Goal: Information Seeking & Learning: Learn about a topic

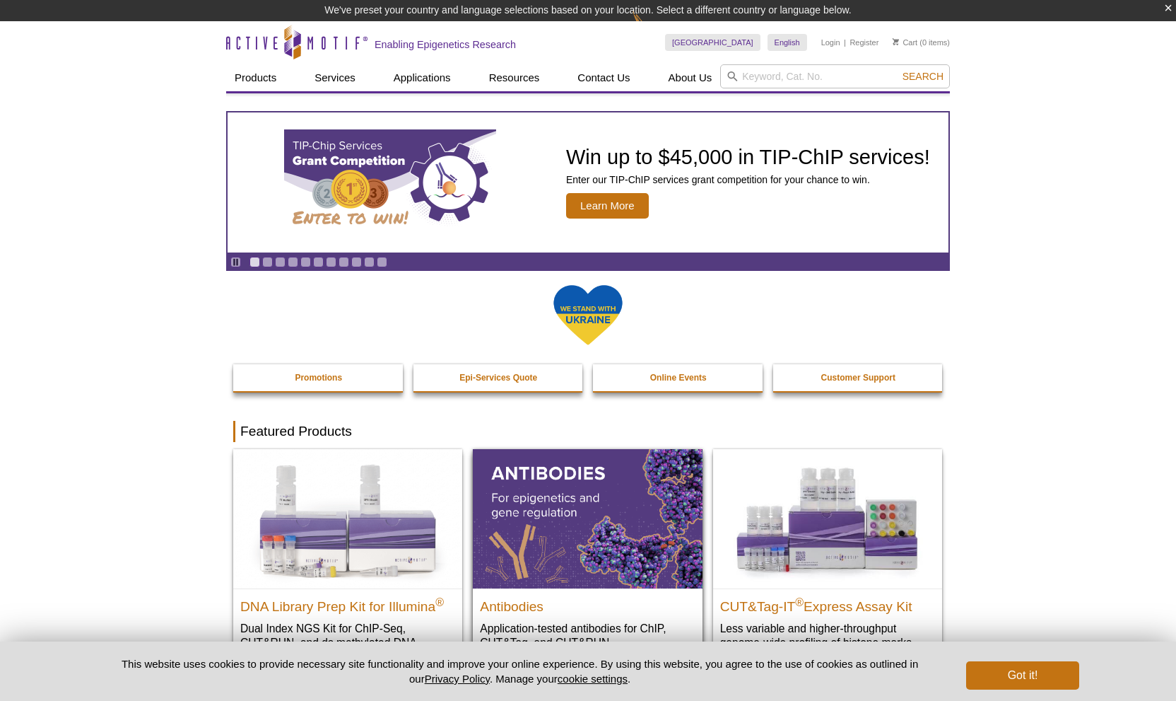
drag, startPoint x: 521, startPoint y: 606, endPoint x: 547, endPoint y: 574, distance: 41.2
click at [521, 605] on h2 "Antibodies" at bounding box center [587, 602] width 215 height 21
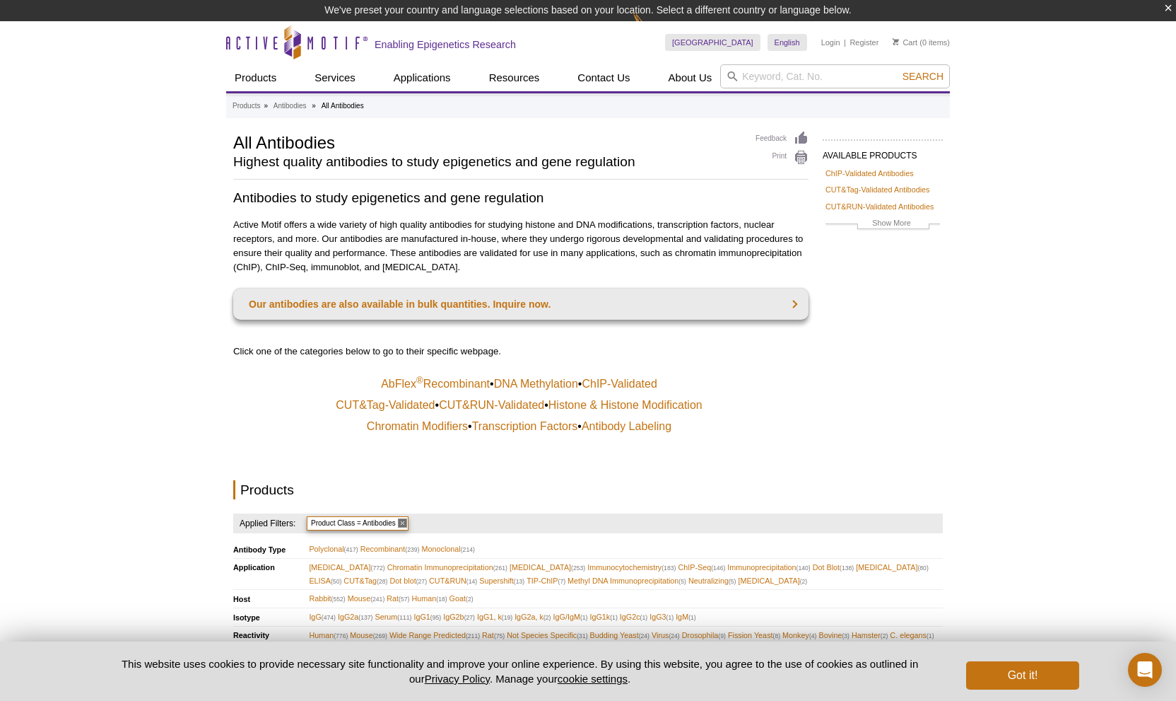
drag, startPoint x: 954, startPoint y: 199, endPoint x: 985, endPoint y: 180, distance: 37.5
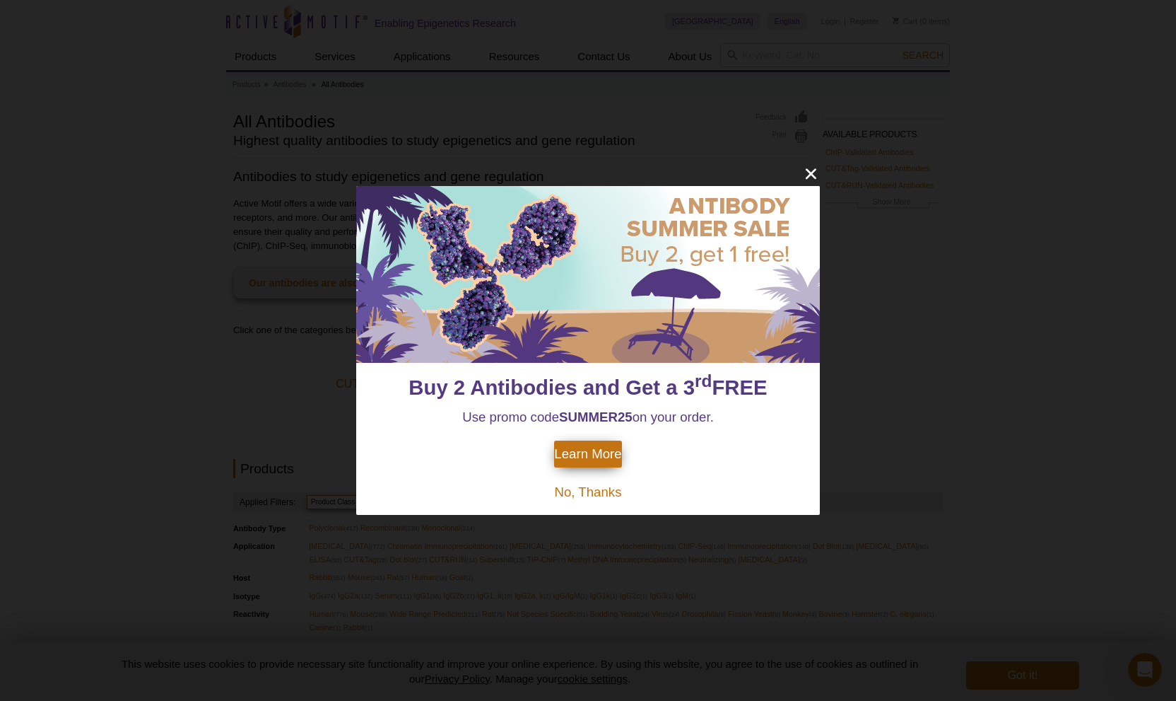
click at [809, 169] on icon "close" at bounding box center [811, 174] width 18 height 18
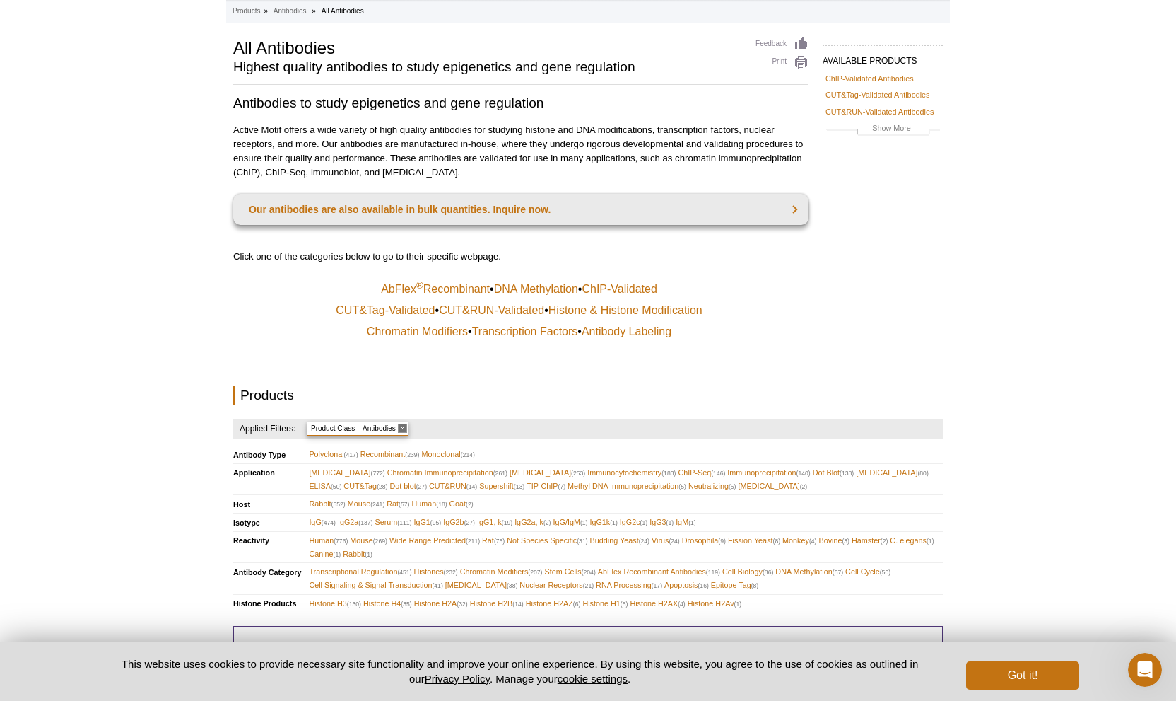
scroll to position [70, 0]
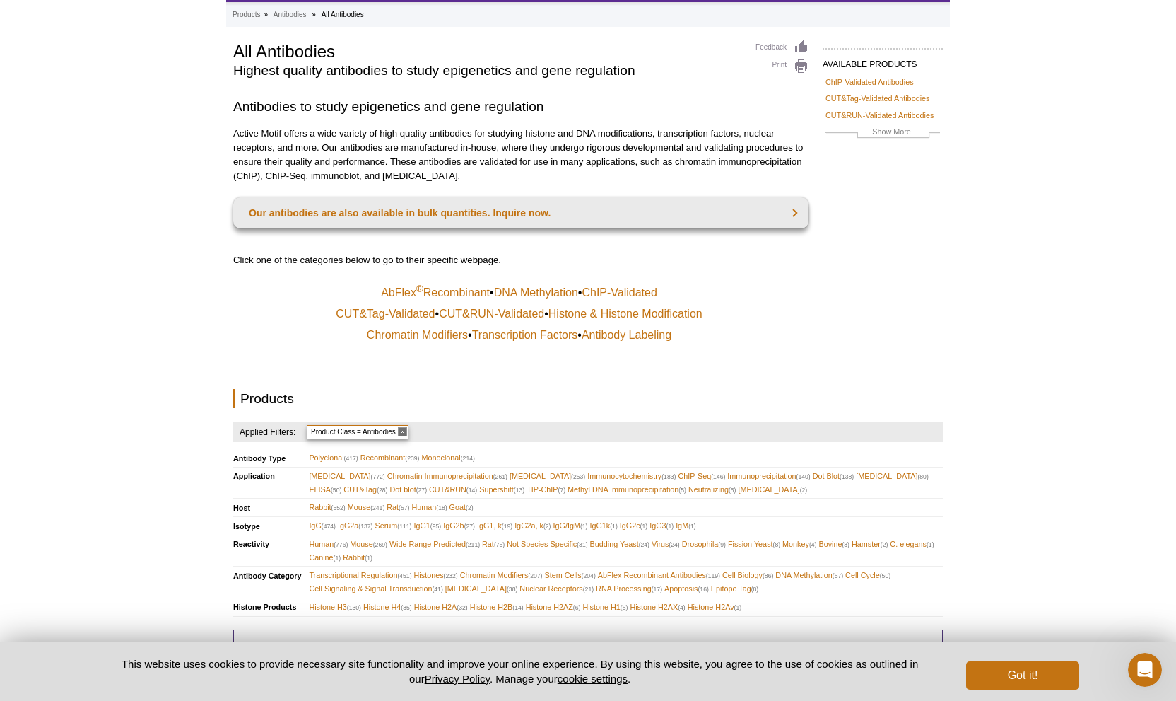
drag, startPoint x: 291, startPoint y: 427, endPoint x: 301, endPoint y: 421, distance: 11.4
click at [292, 426] on h4 "Applied Filters:" at bounding box center [265, 432] width 64 height 20
click at [358, 604] on span "(130)" at bounding box center [354, 607] width 14 height 7
click at [327, 600] on span "Histone H3 (130)" at bounding box center [335, 606] width 52 height 13
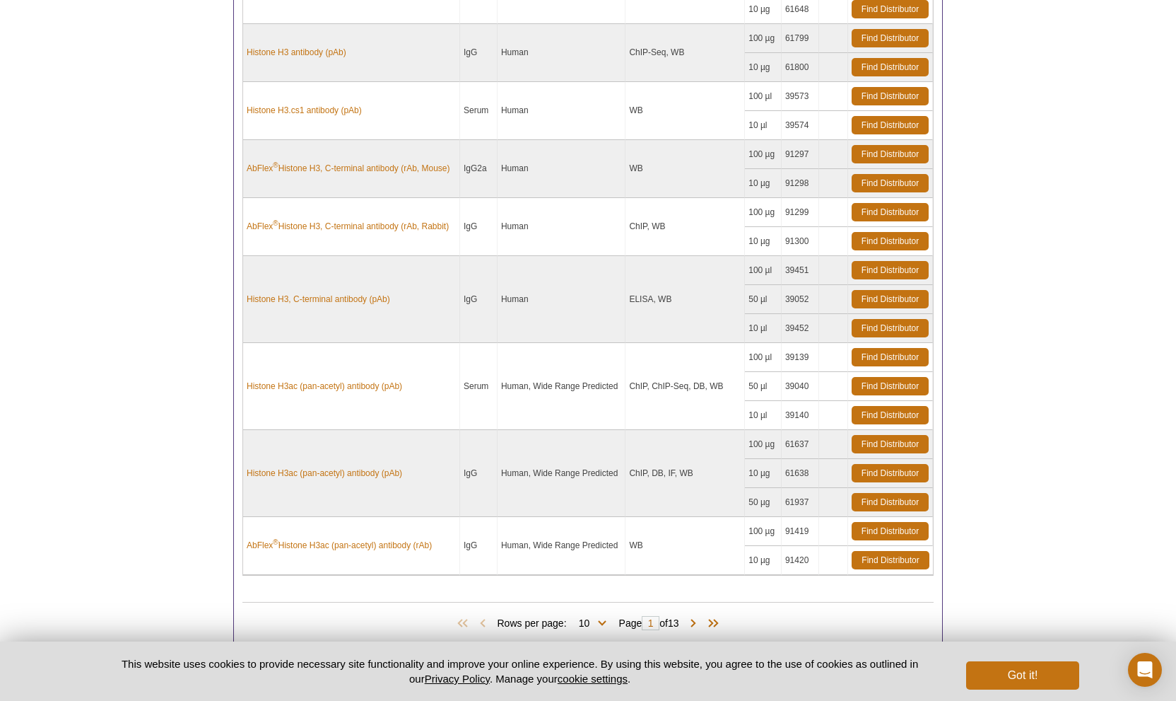
scroll to position [877, 0]
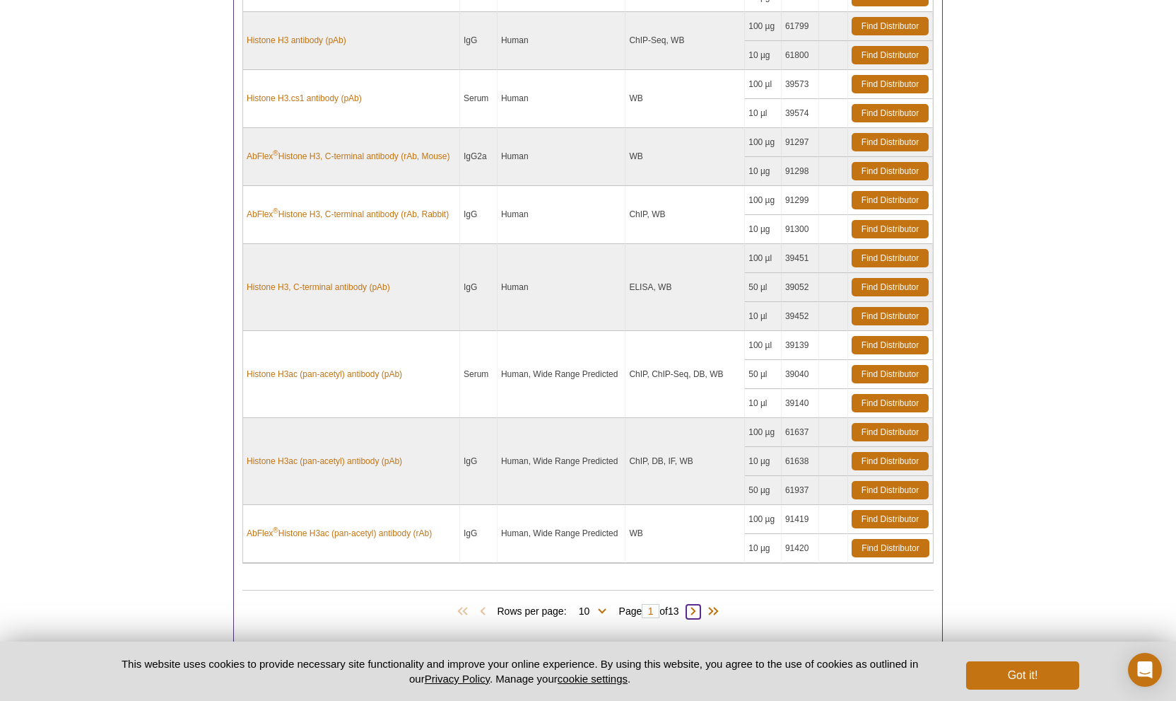
click at [694, 604] on span at bounding box center [693, 611] width 14 height 14
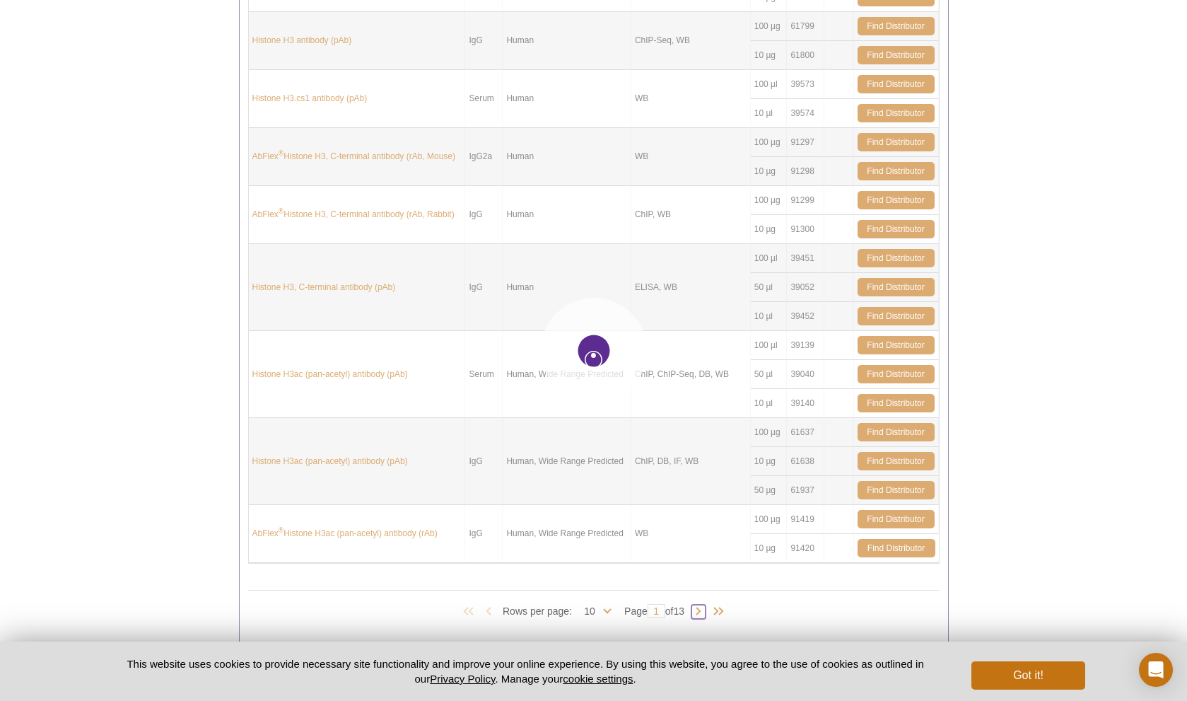
type input "2"
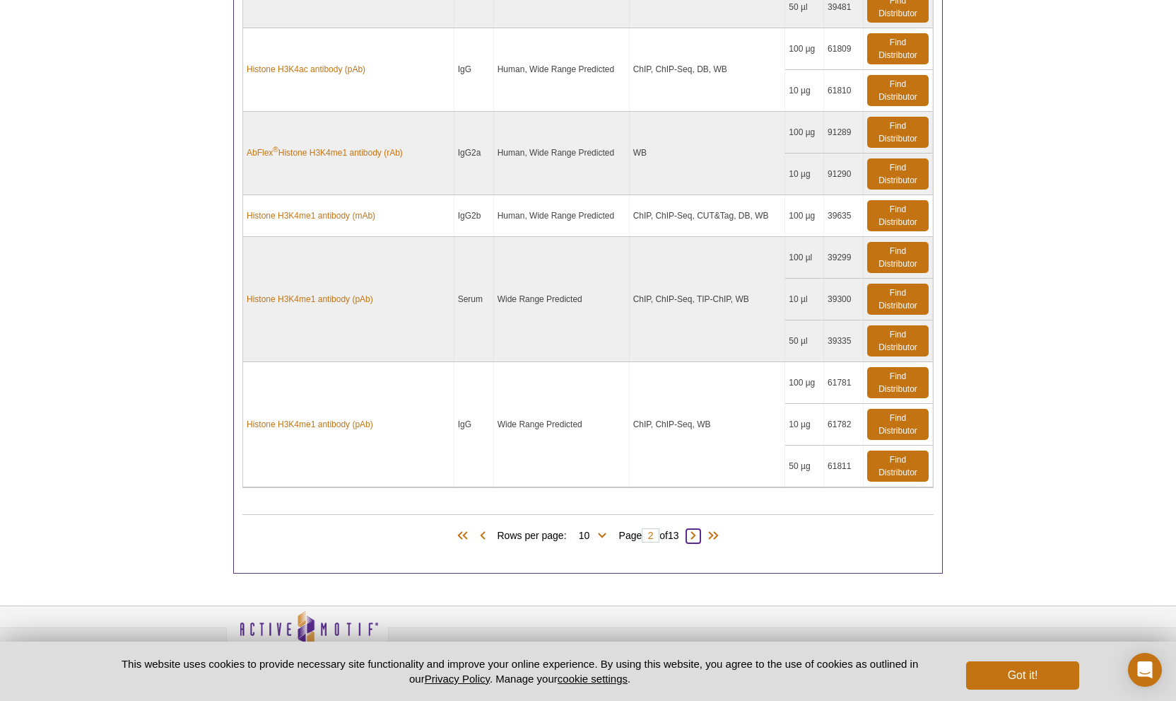
scroll to position [1164, 0]
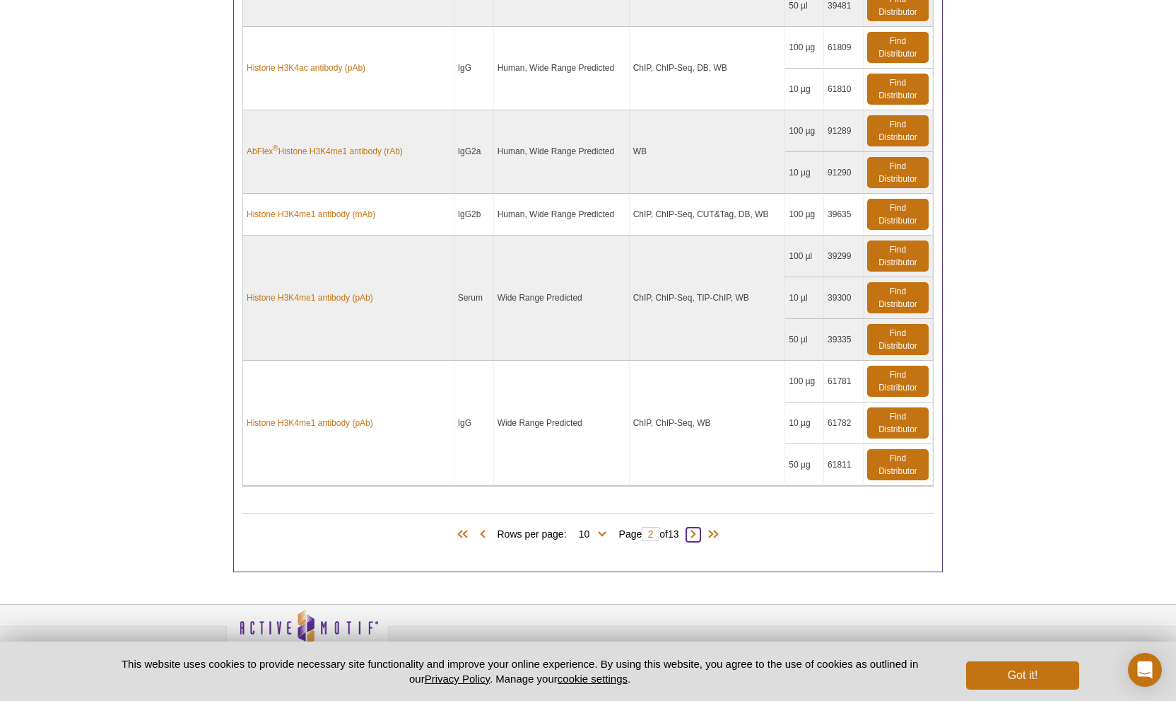
click at [698, 527] on span at bounding box center [693, 534] width 14 height 14
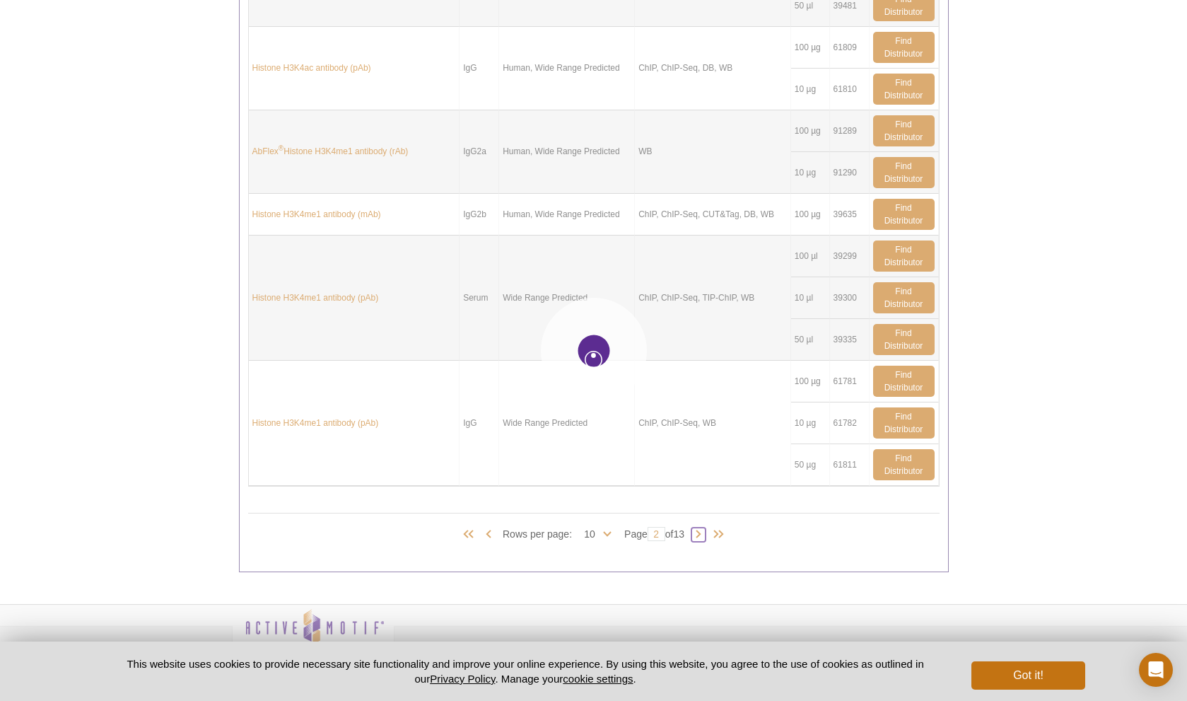
type input "3"
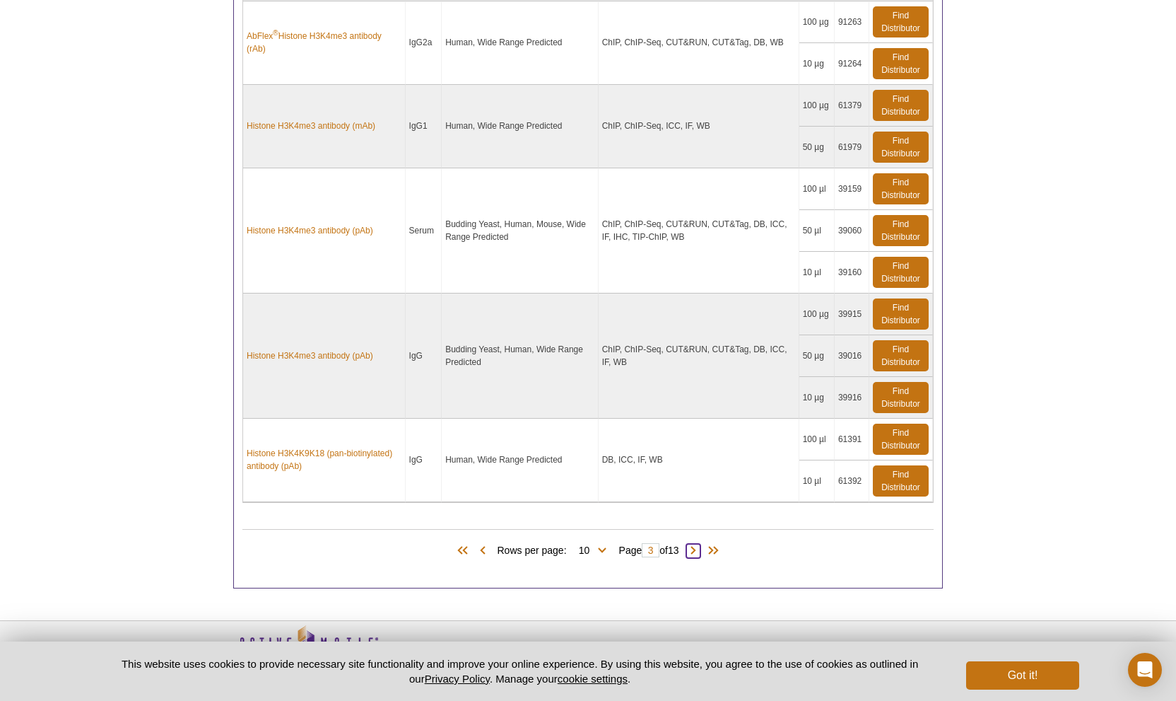
scroll to position [1277, 0]
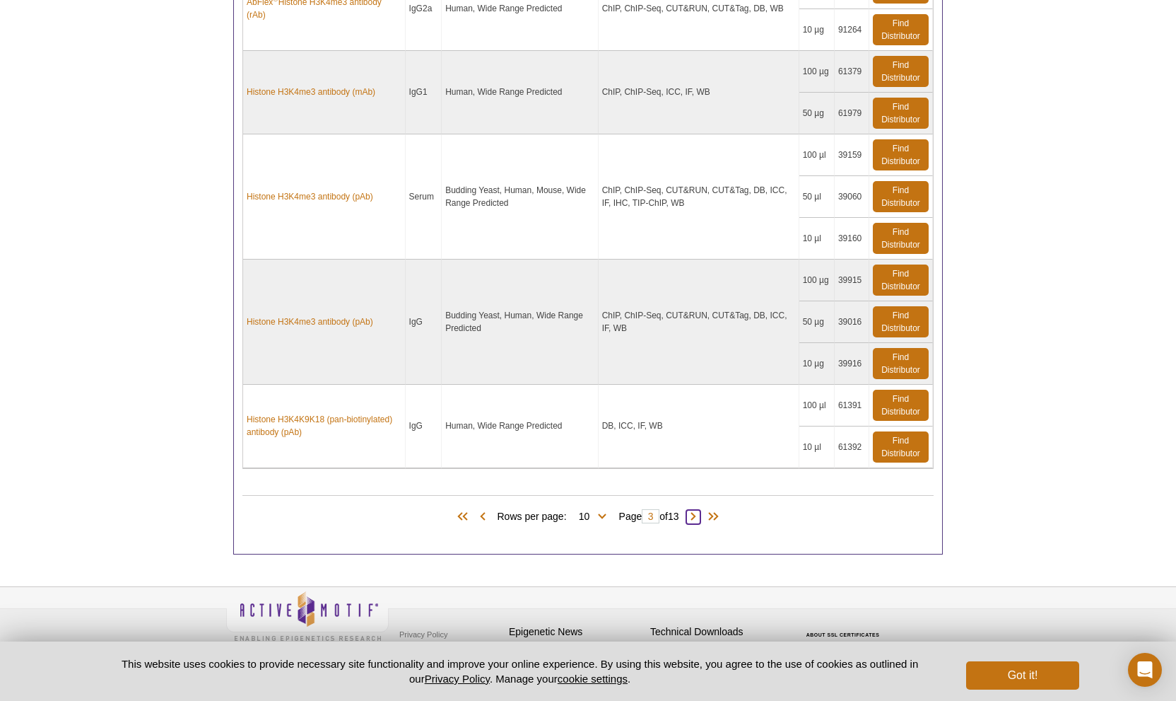
click at [700, 510] on span at bounding box center [693, 517] width 14 height 14
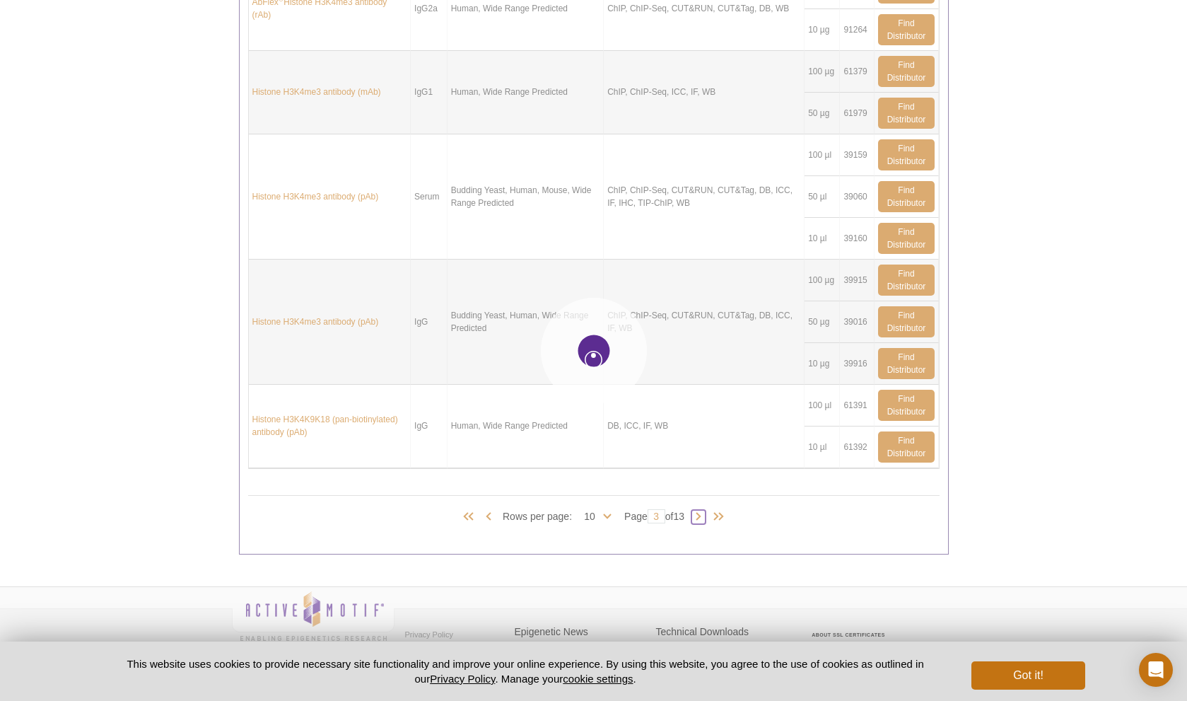
type input "4"
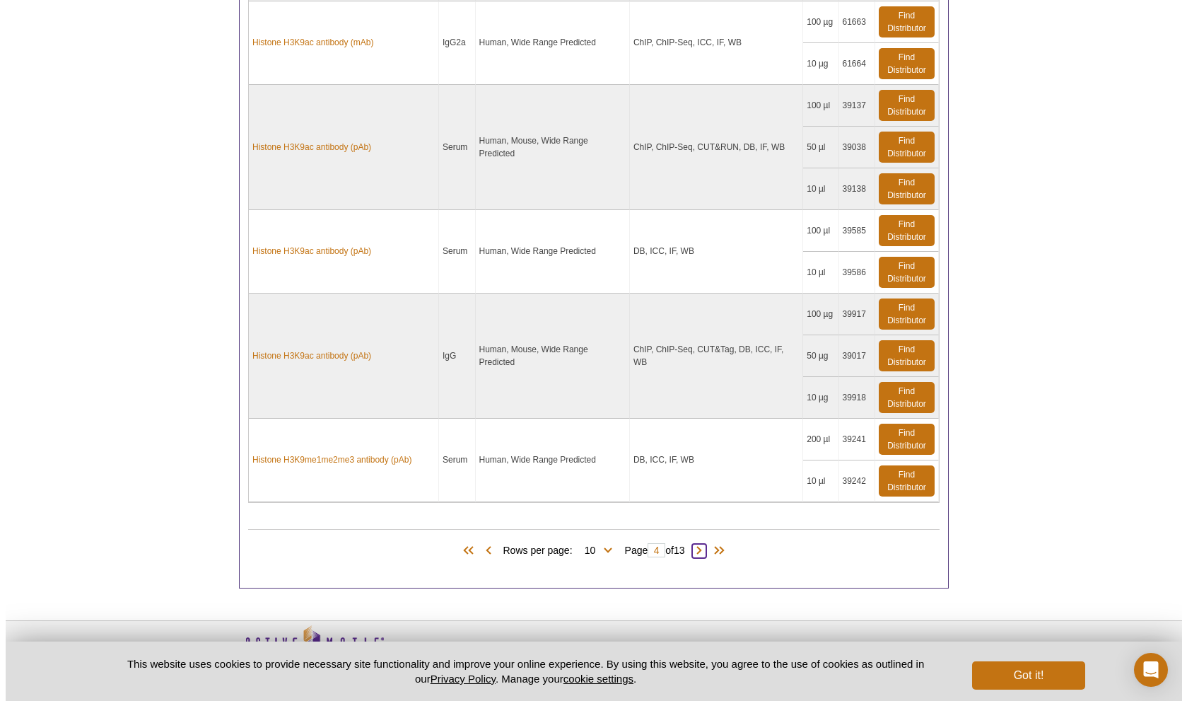
scroll to position [1269, 0]
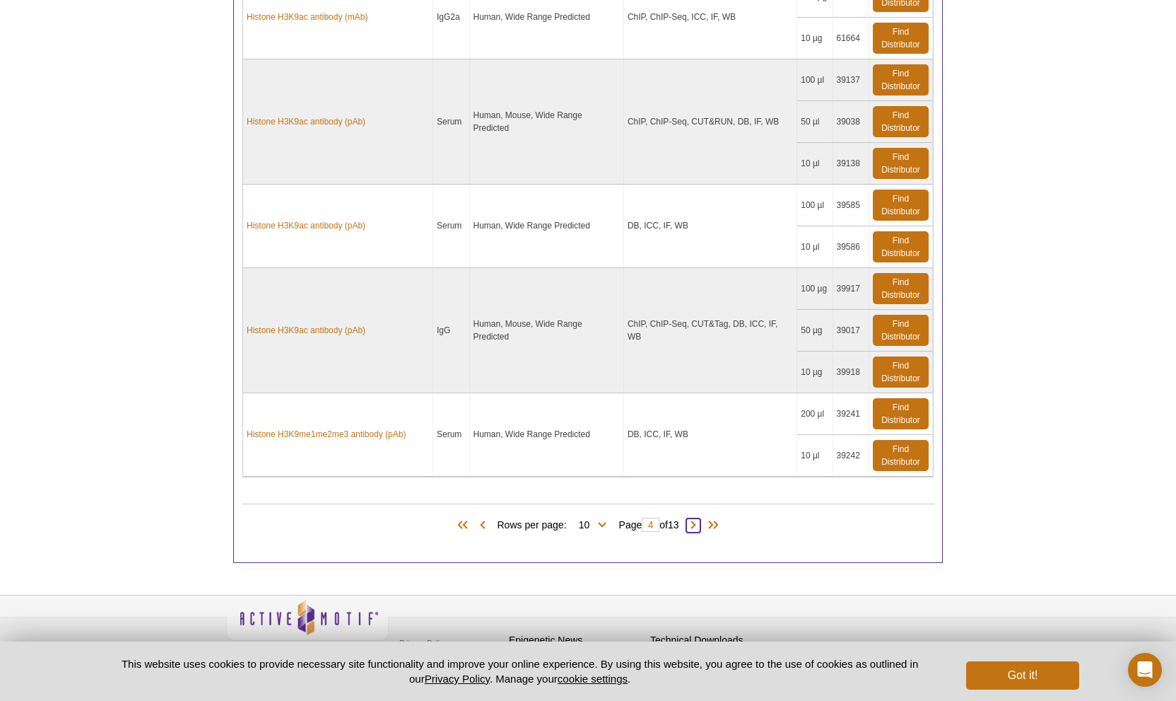
click at [700, 520] on span at bounding box center [693, 525] width 14 height 14
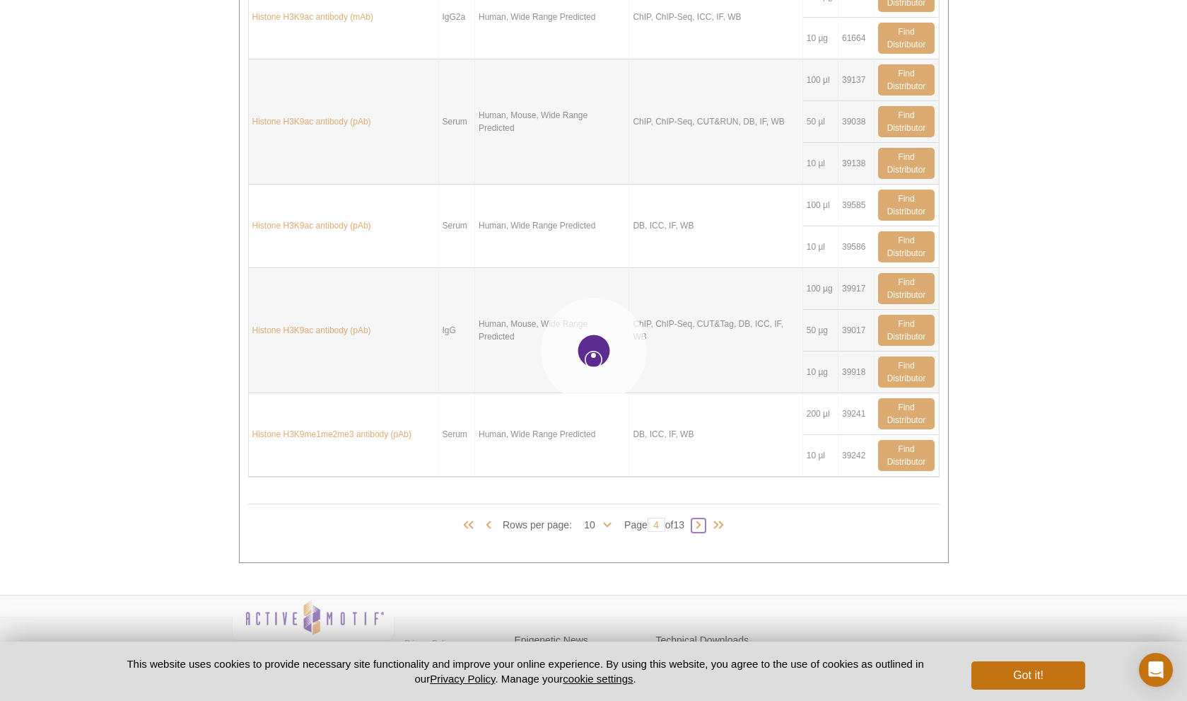
type input "5"
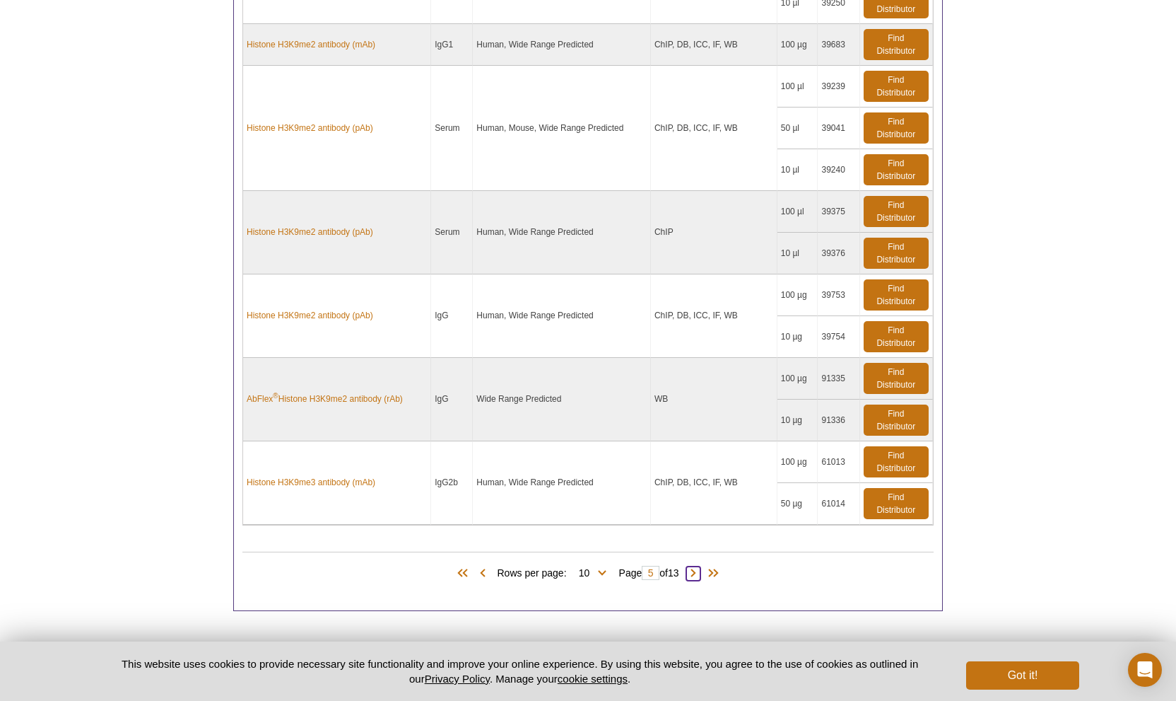
scroll to position [1098, 0]
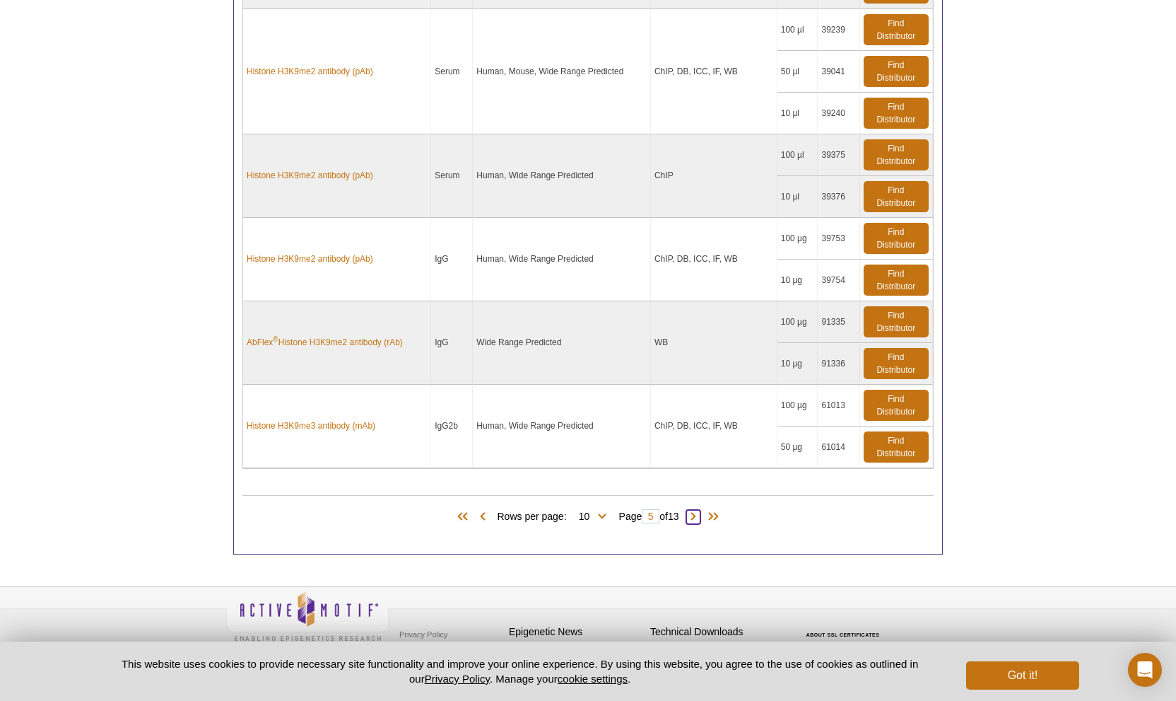
click at [698, 510] on span at bounding box center [693, 517] width 14 height 14
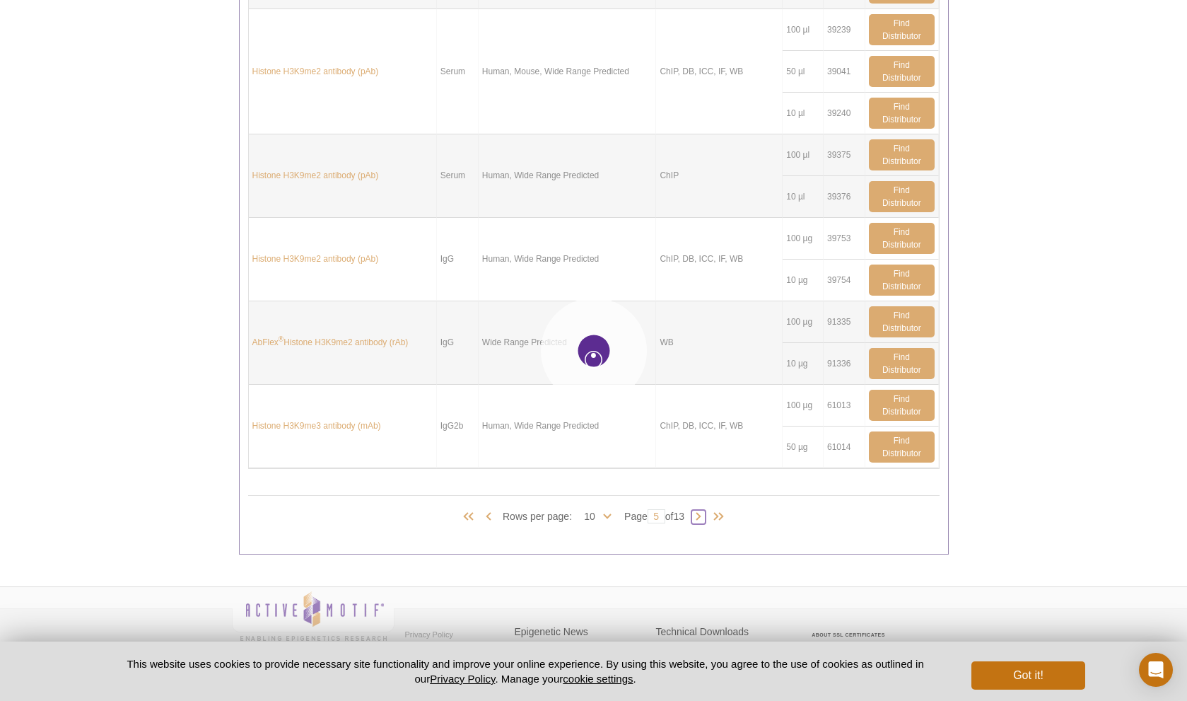
type input "6"
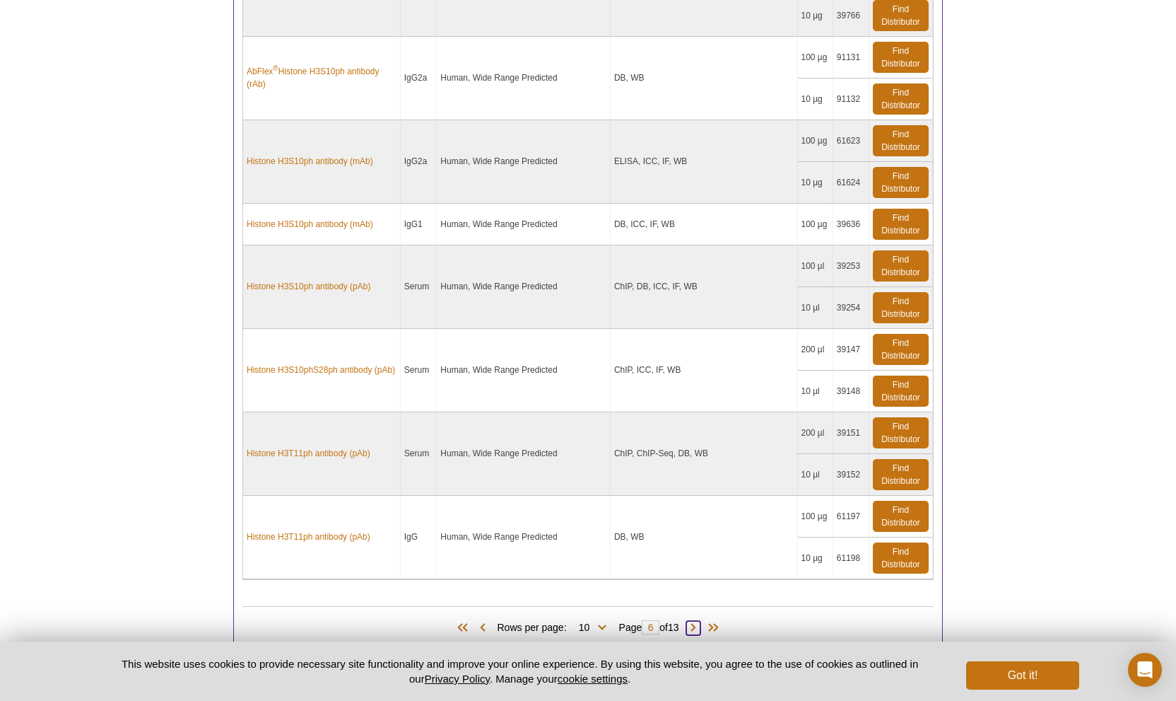
scroll to position [1194, 0]
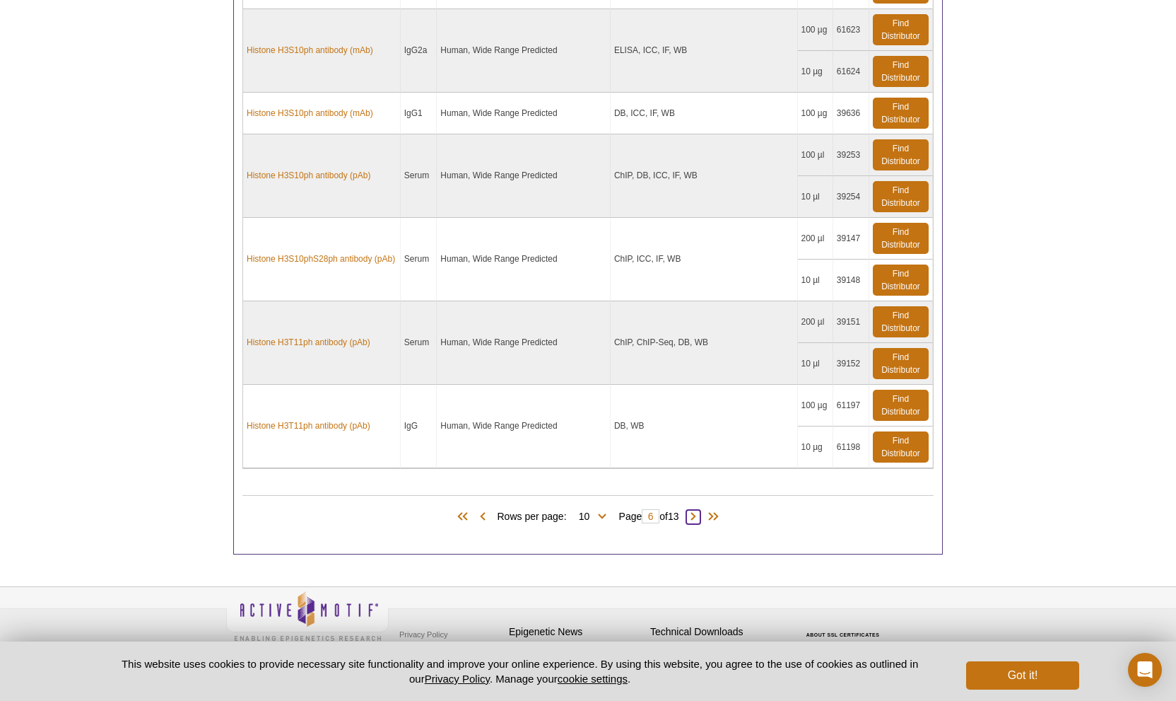
click at [698, 510] on span at bounding box center [693, 517] width 14 height 14
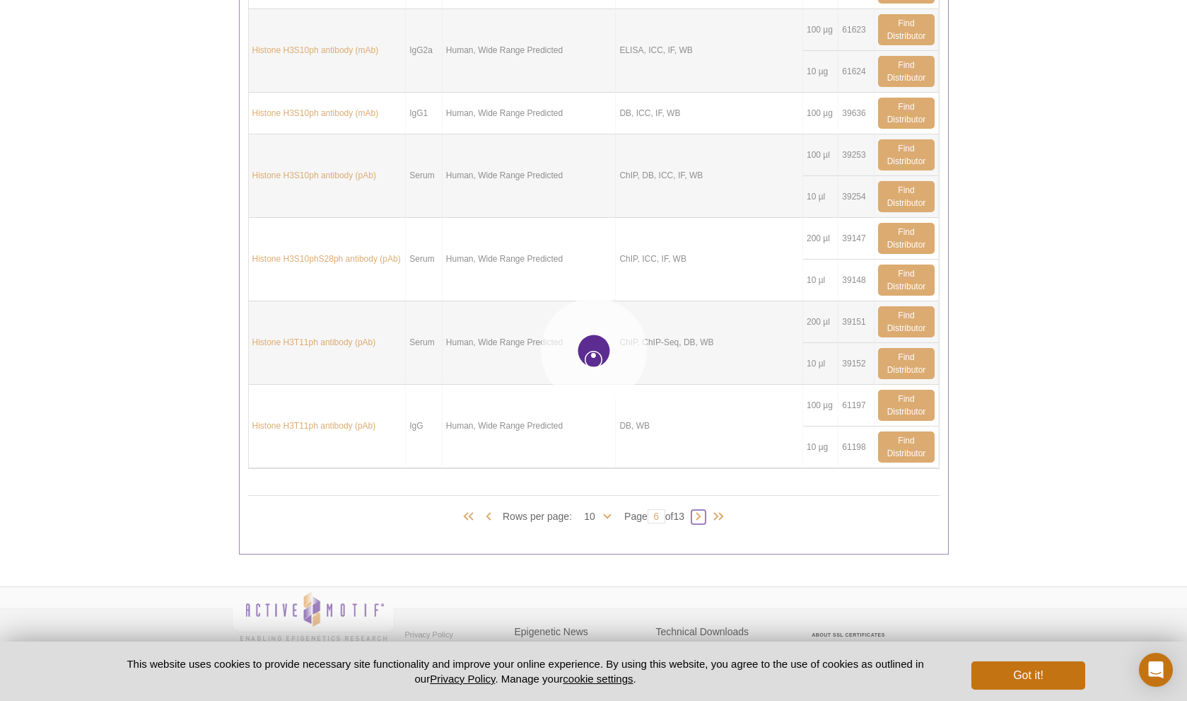
type input "7"
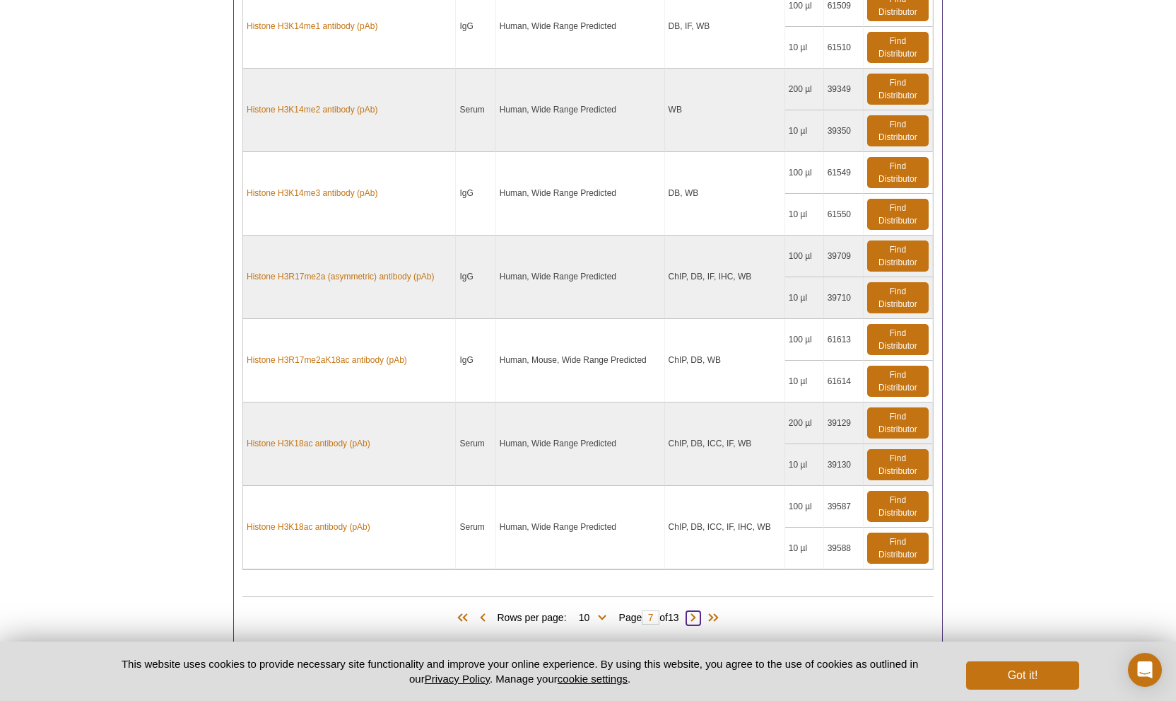
scroll to position [1125, 0]
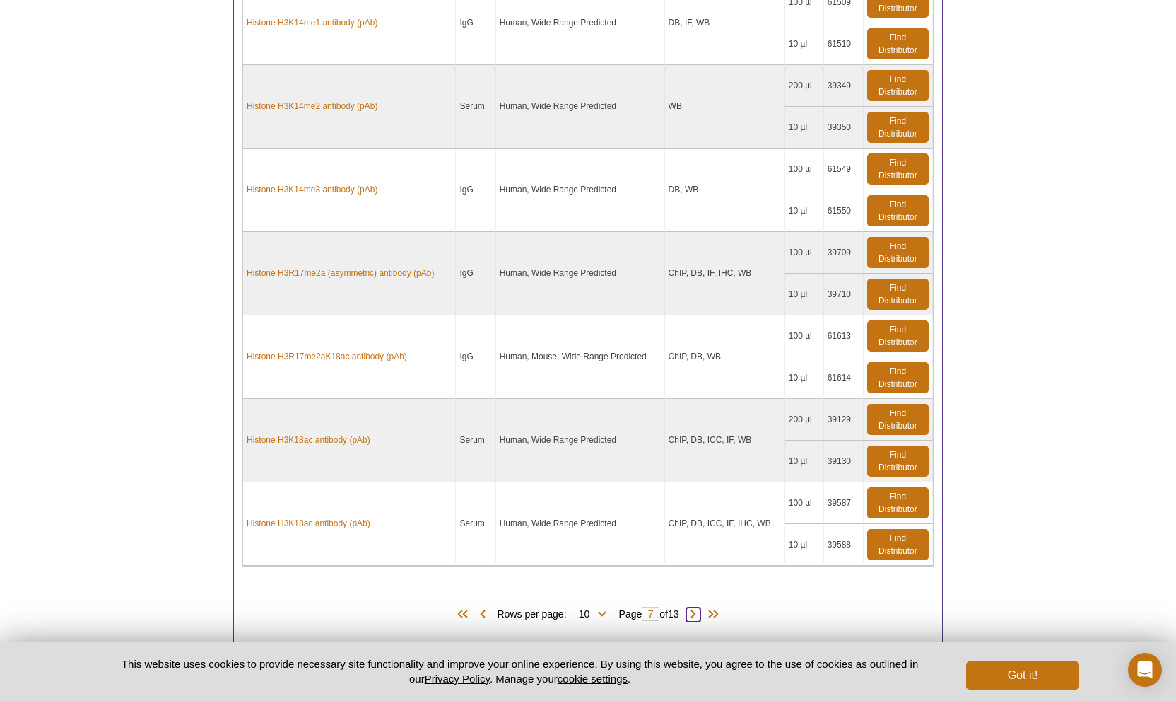
click at [695, 607] on span at bounding box center [693, 614] width 14 height 14
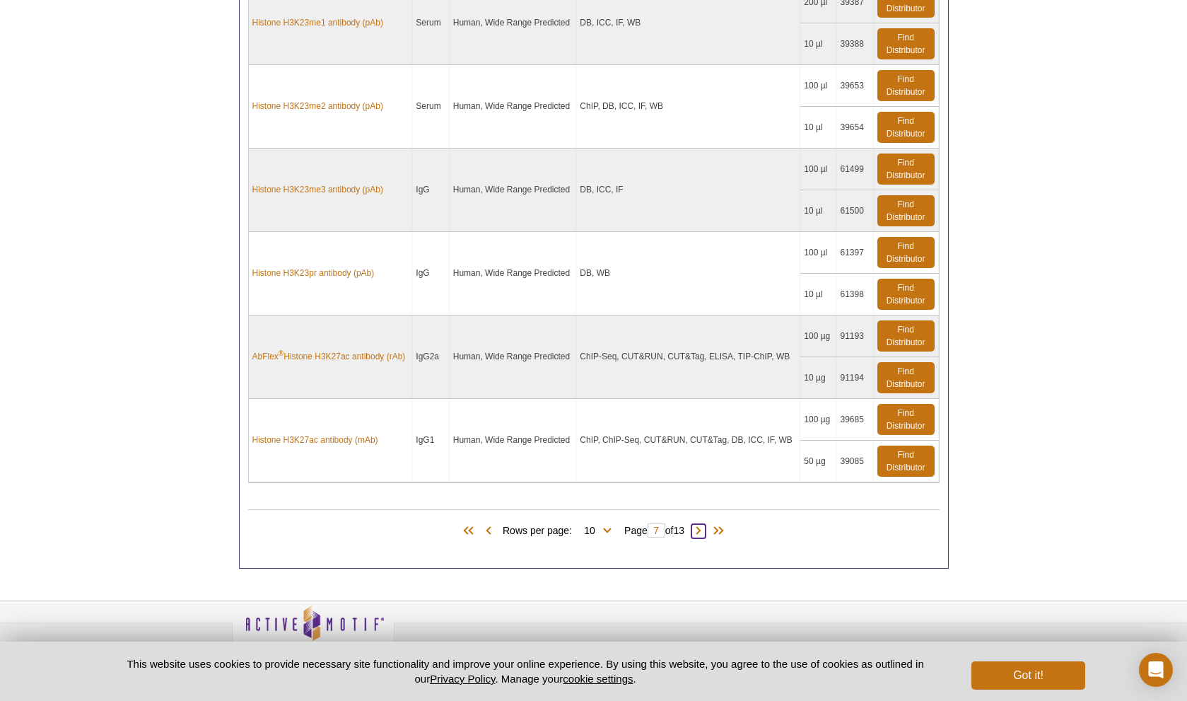
type input "8"
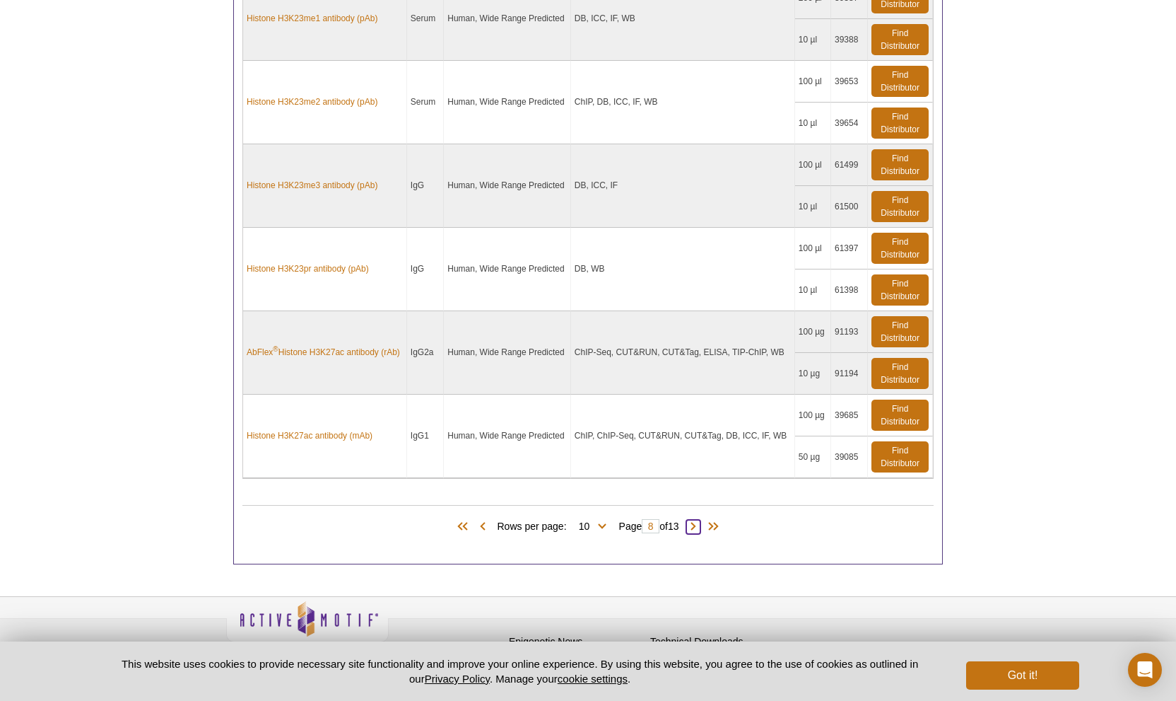
scroll to position [1140, 0]
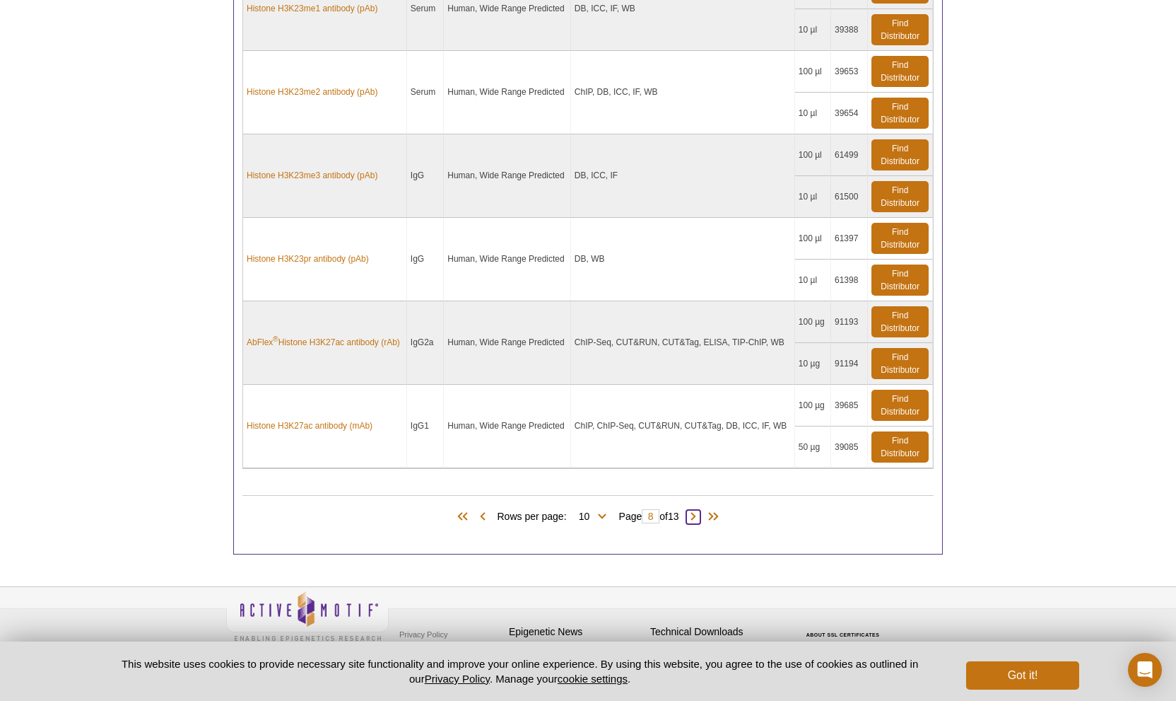
click at [694, 510] on span at bounding box center [693, 517] width 14 height 14
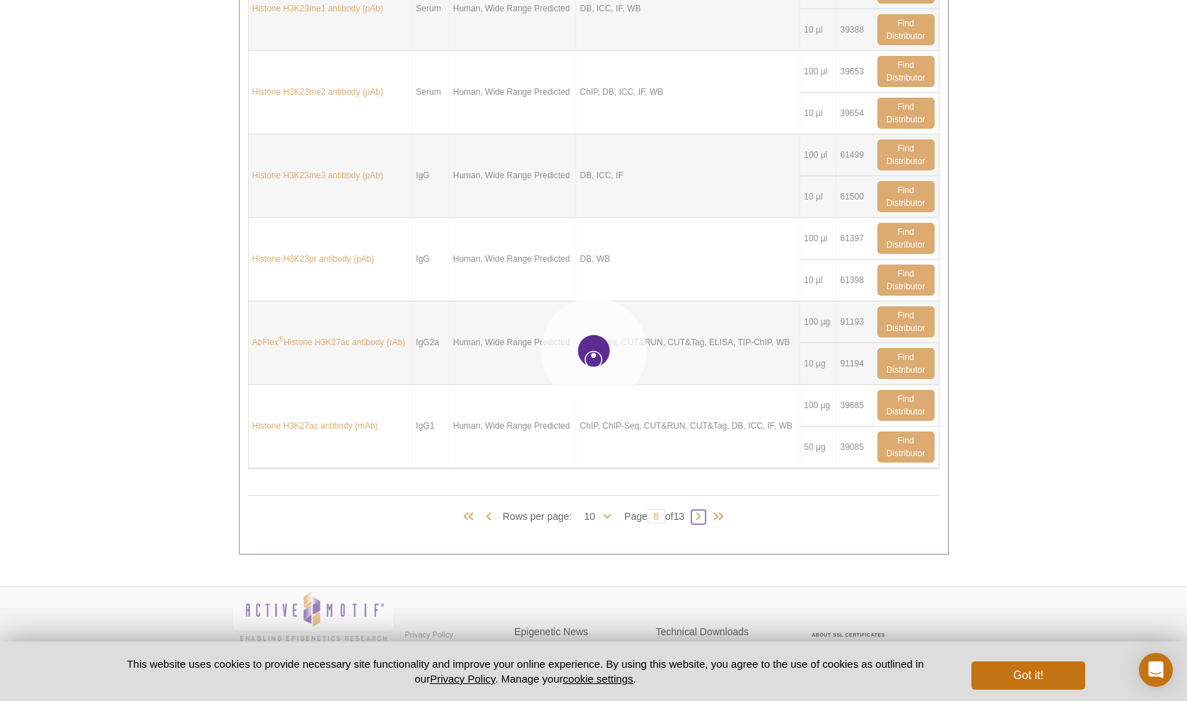
type input "9"
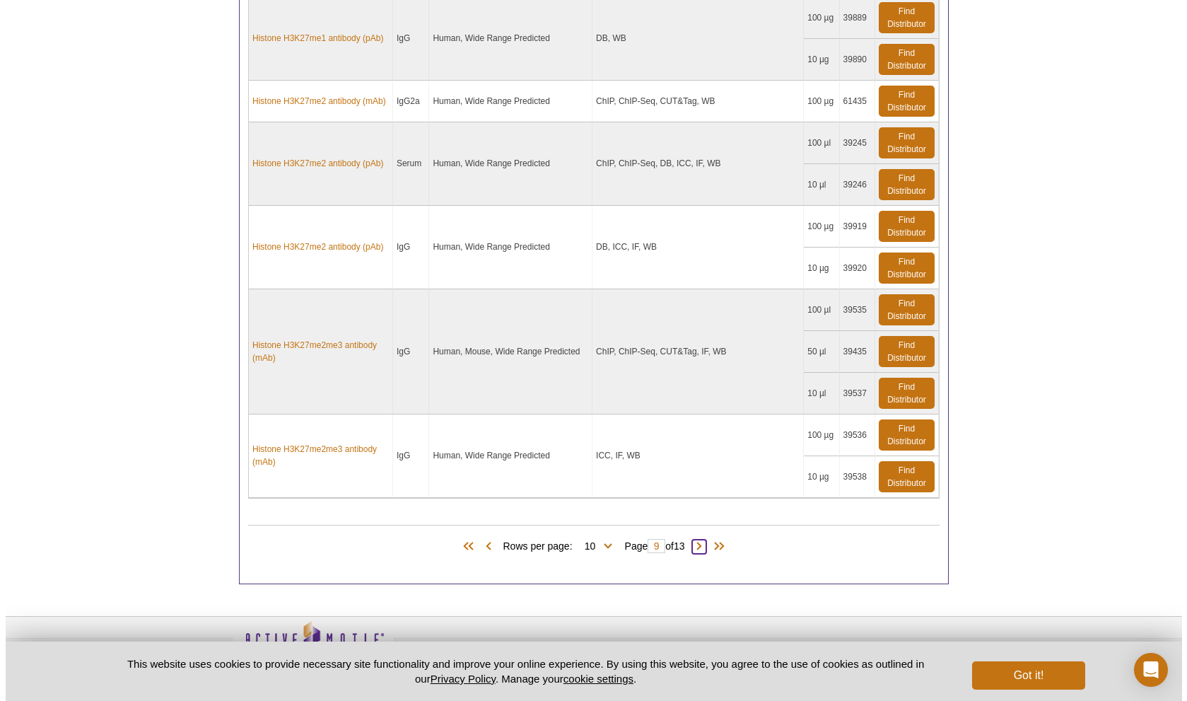
scroll to position [1231, 0]
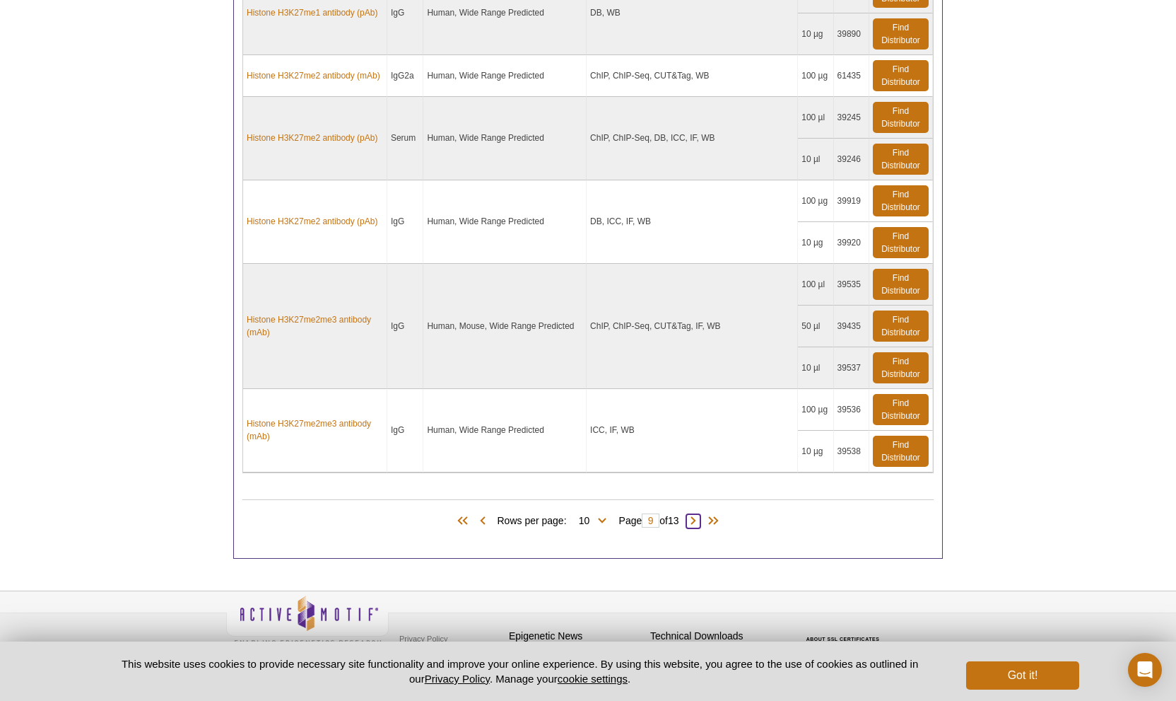
click at [697, 515] on span at bounding box center [693, 521] width 14 height 14
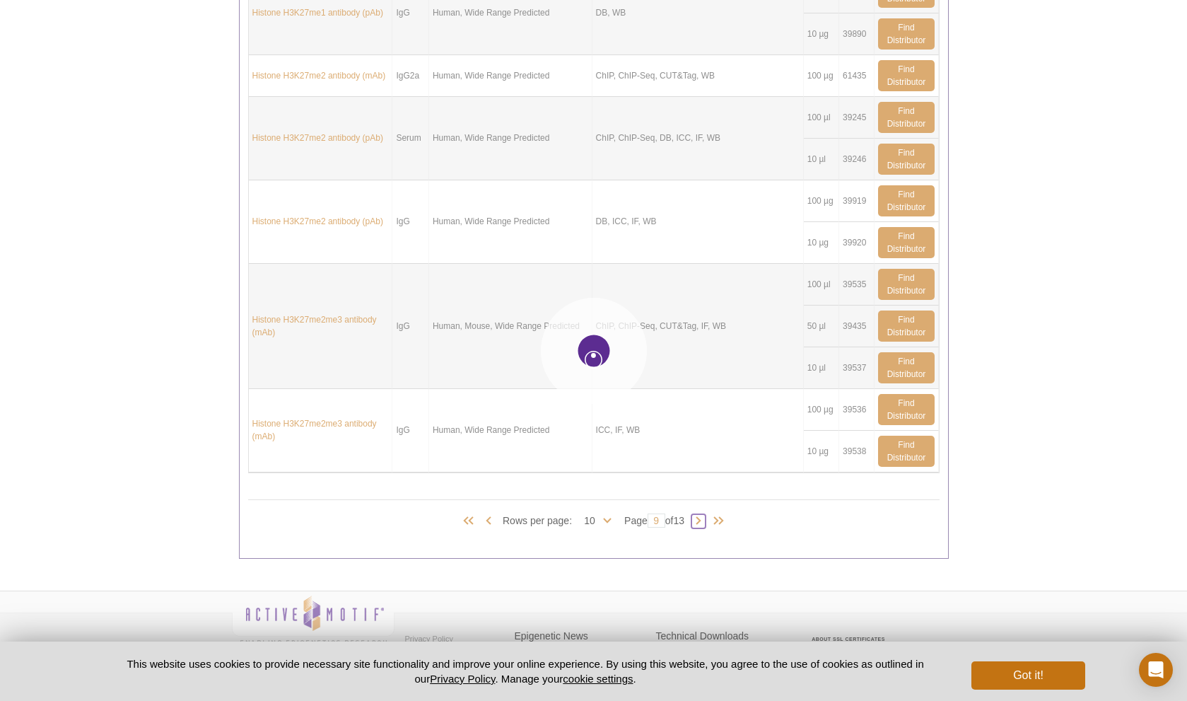
type input "10"
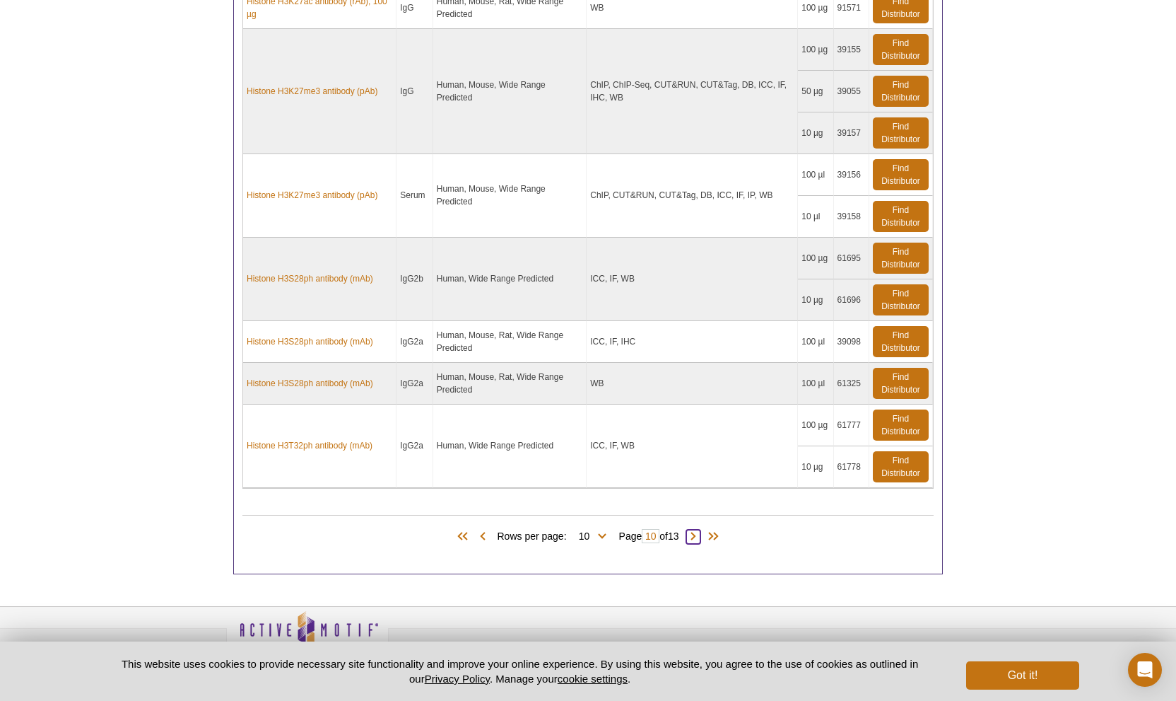
scroll to position [1069, 0]
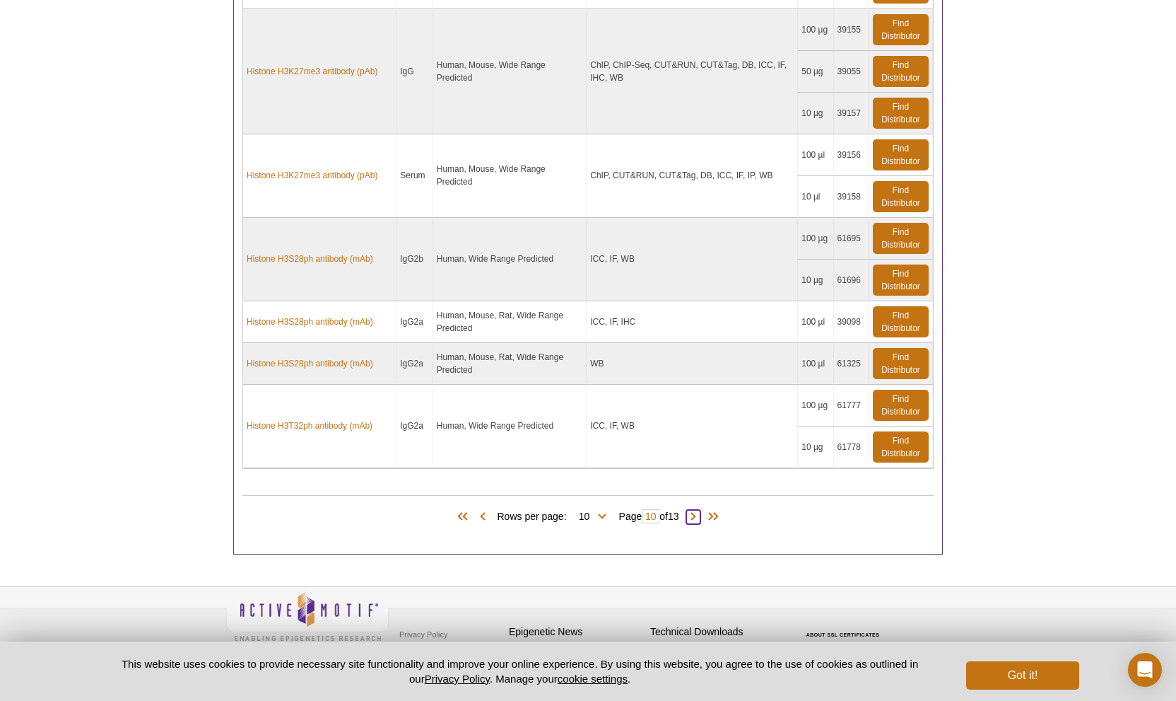
click at [700, 510] on span at bounding box center [693, 517] width 14 height 14
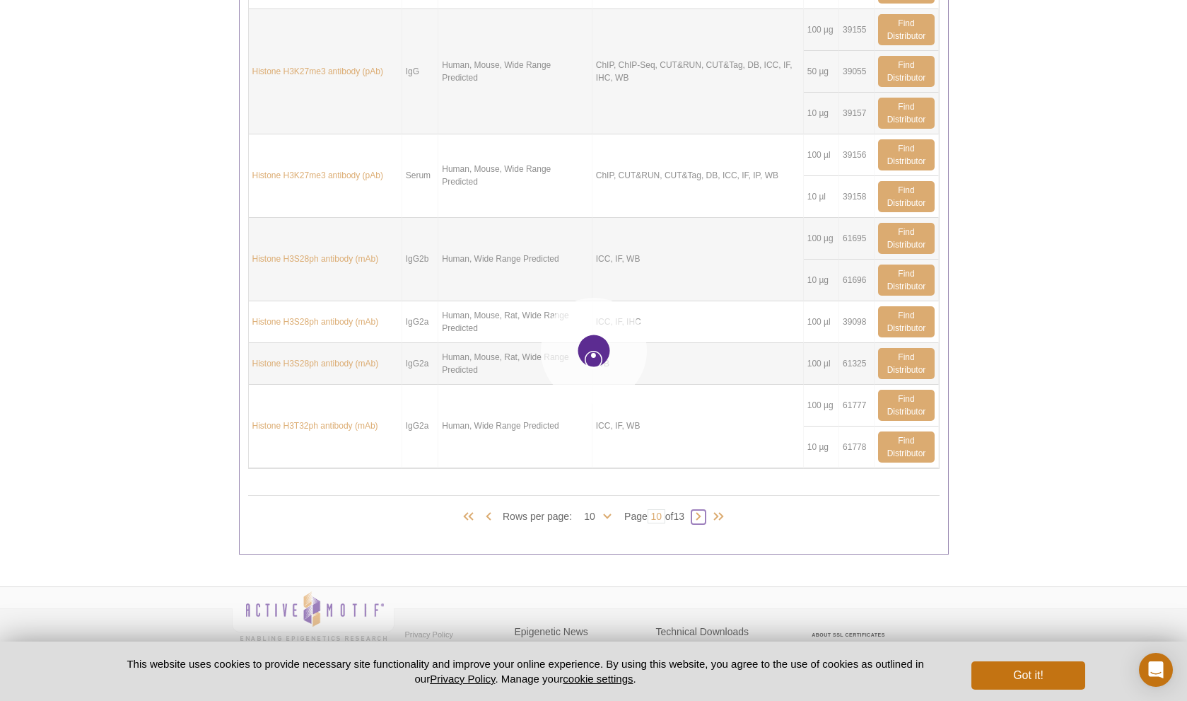
type input "11"
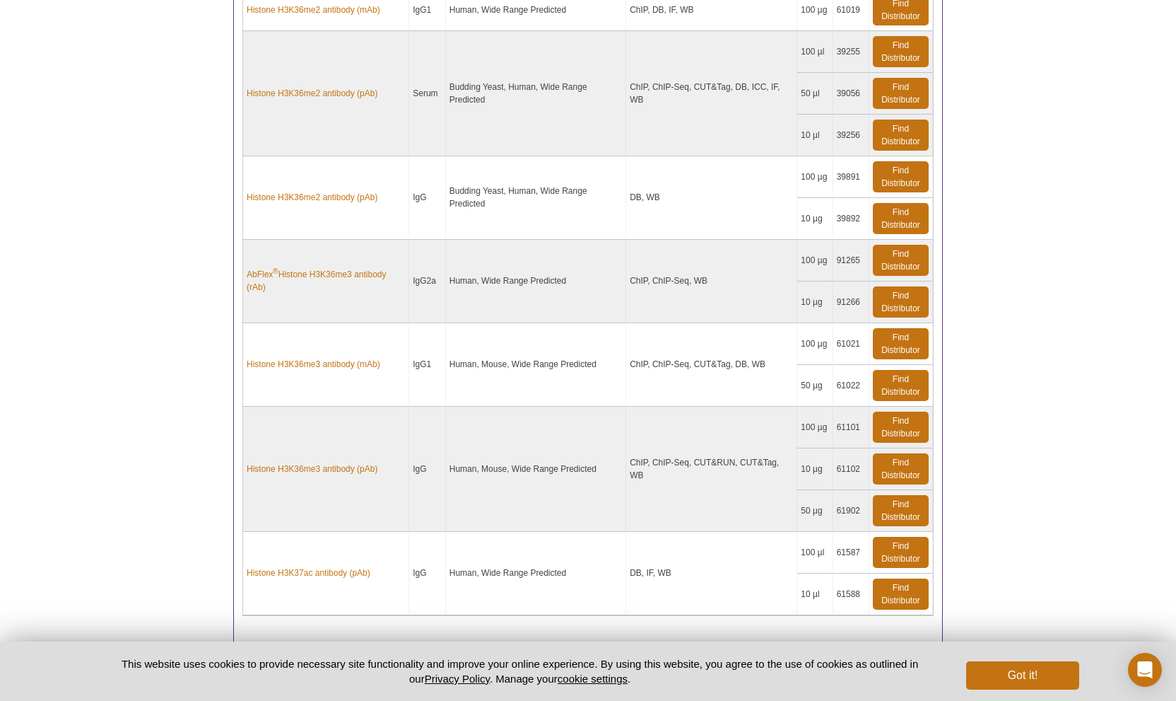
scroll to position [1177, 0]
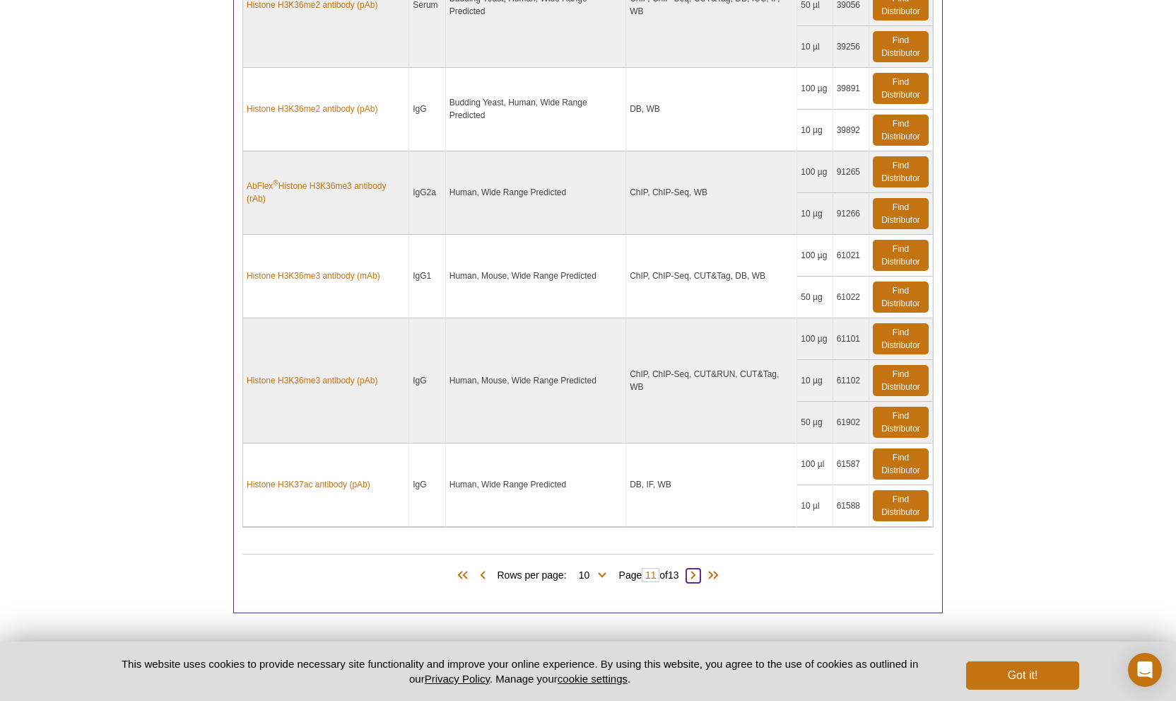
click at [701, 568] on span at bounding box center [693, 575] width 14 height 14
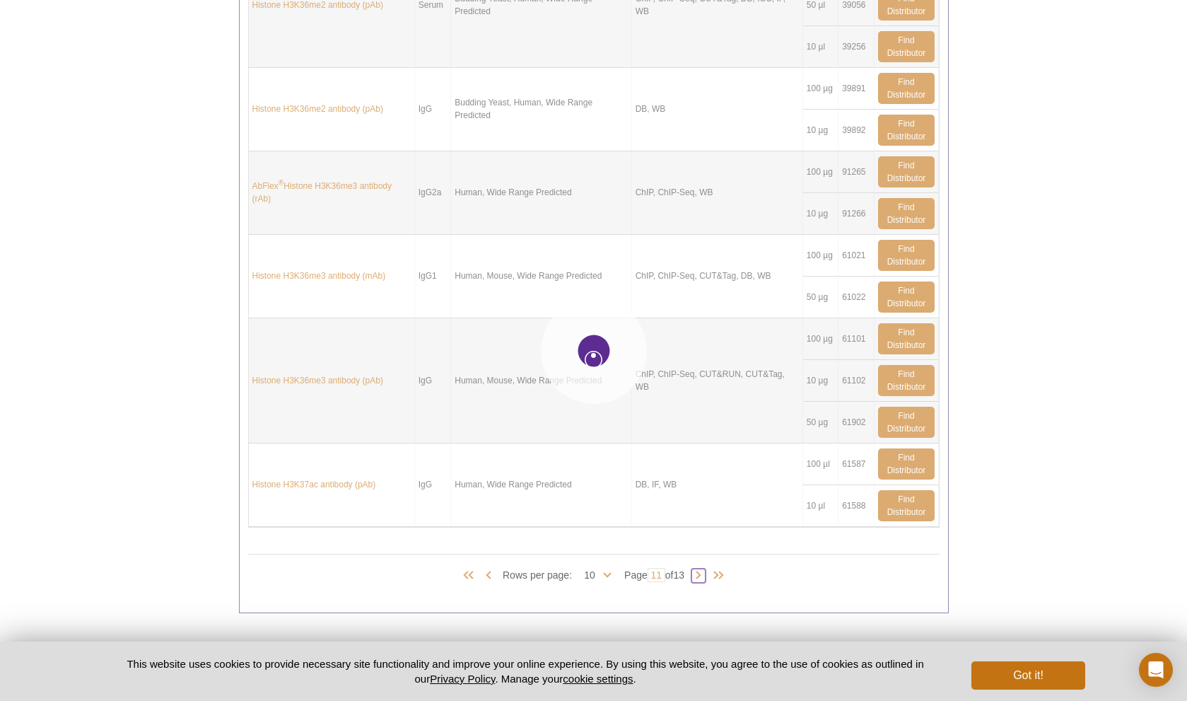
type input "12"
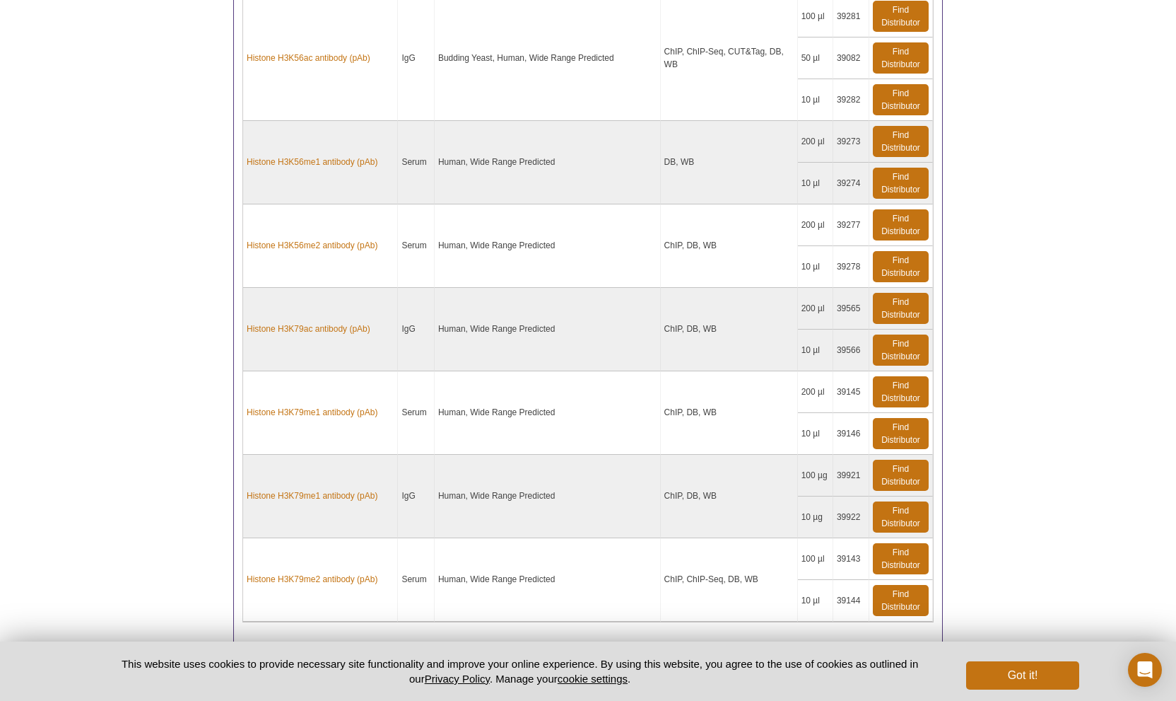
scroll to position [1070, 0]
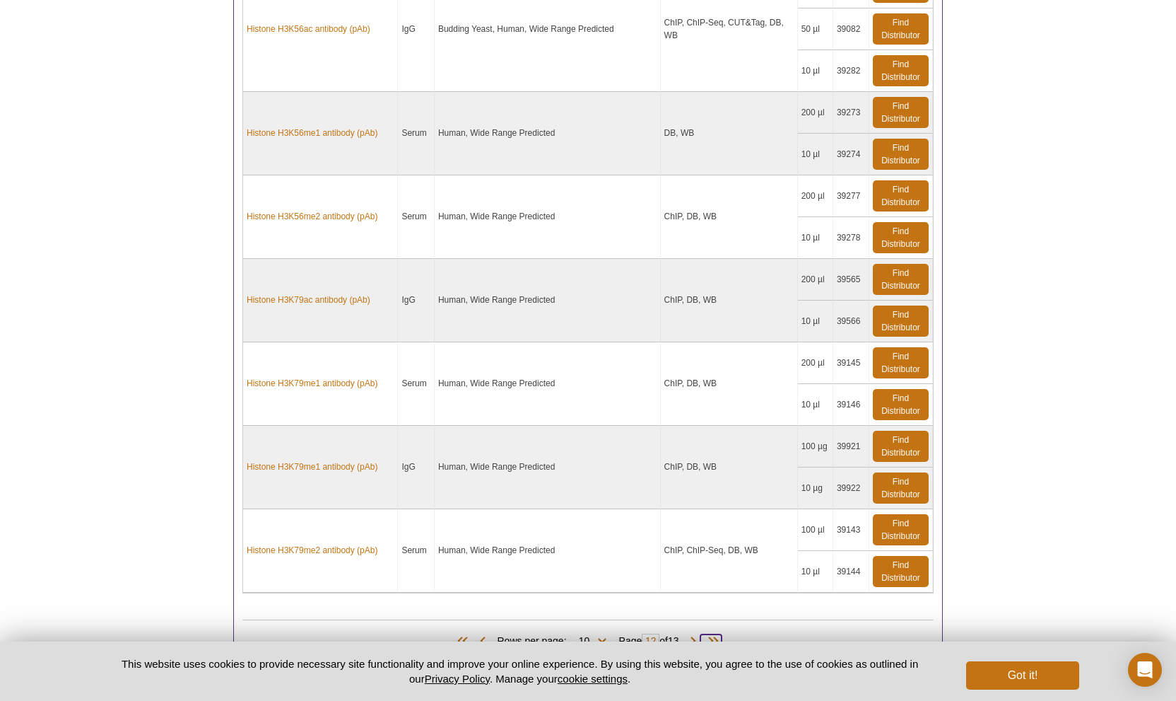
click at [718, 634] on span at bounding box center [711, 641] width 21 height 14
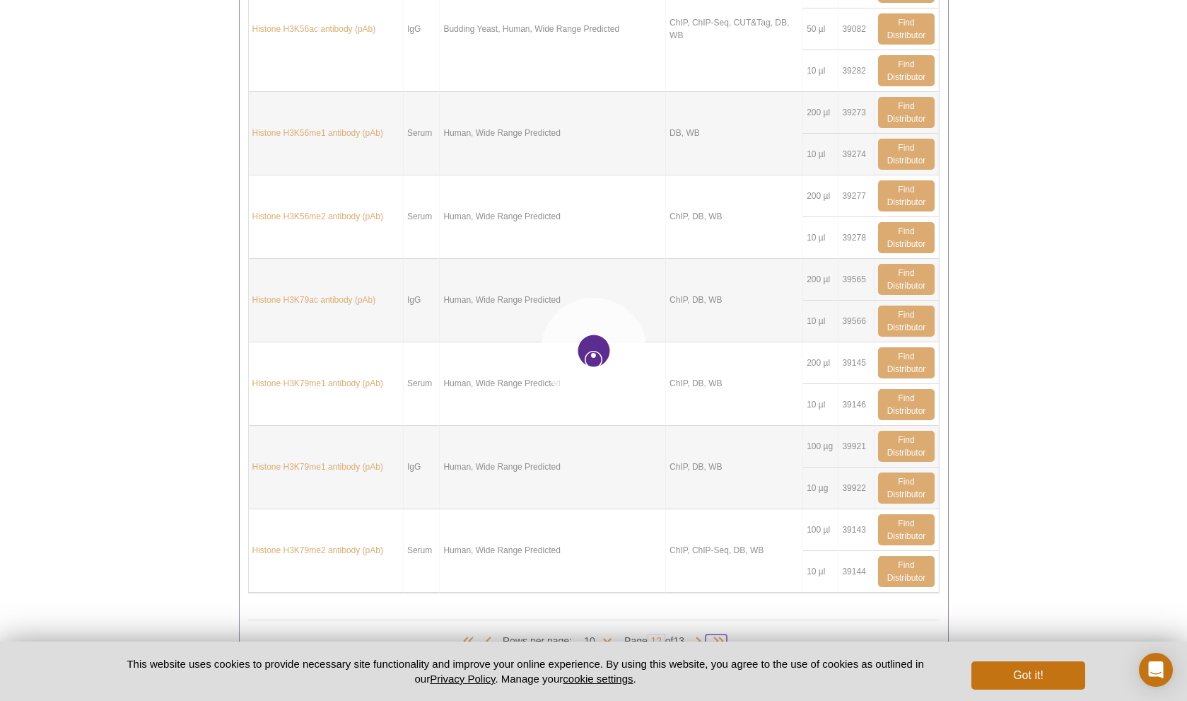
type input "13"
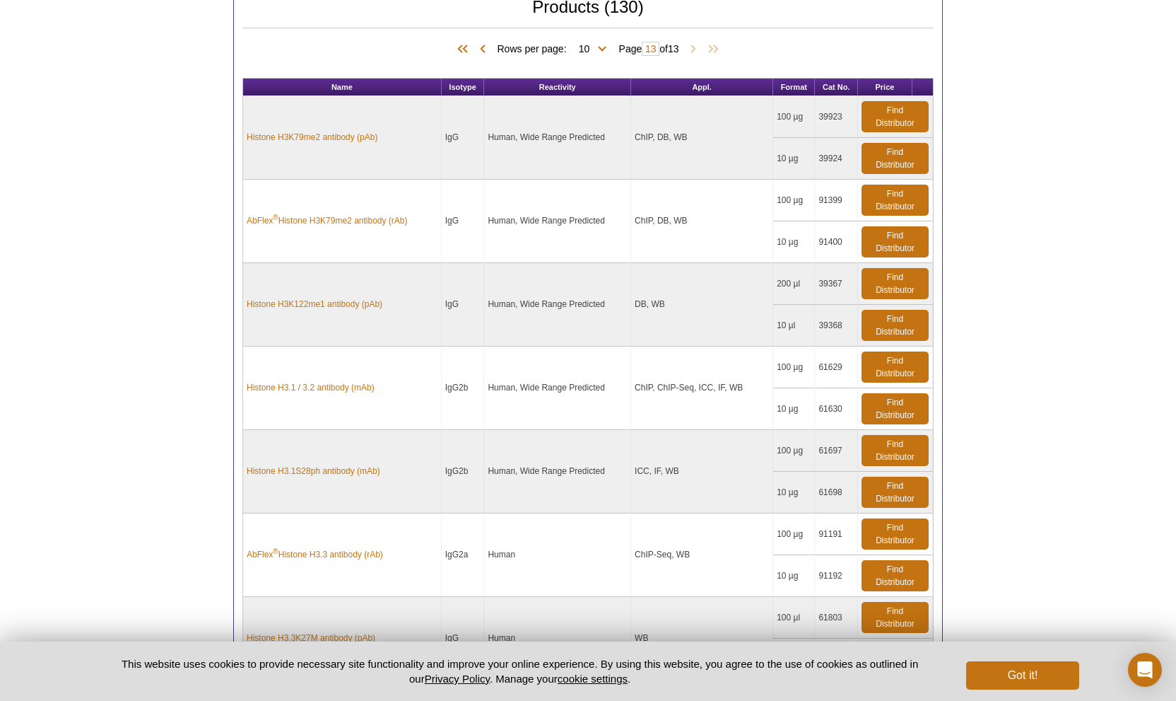
scroll to position [683, 0]
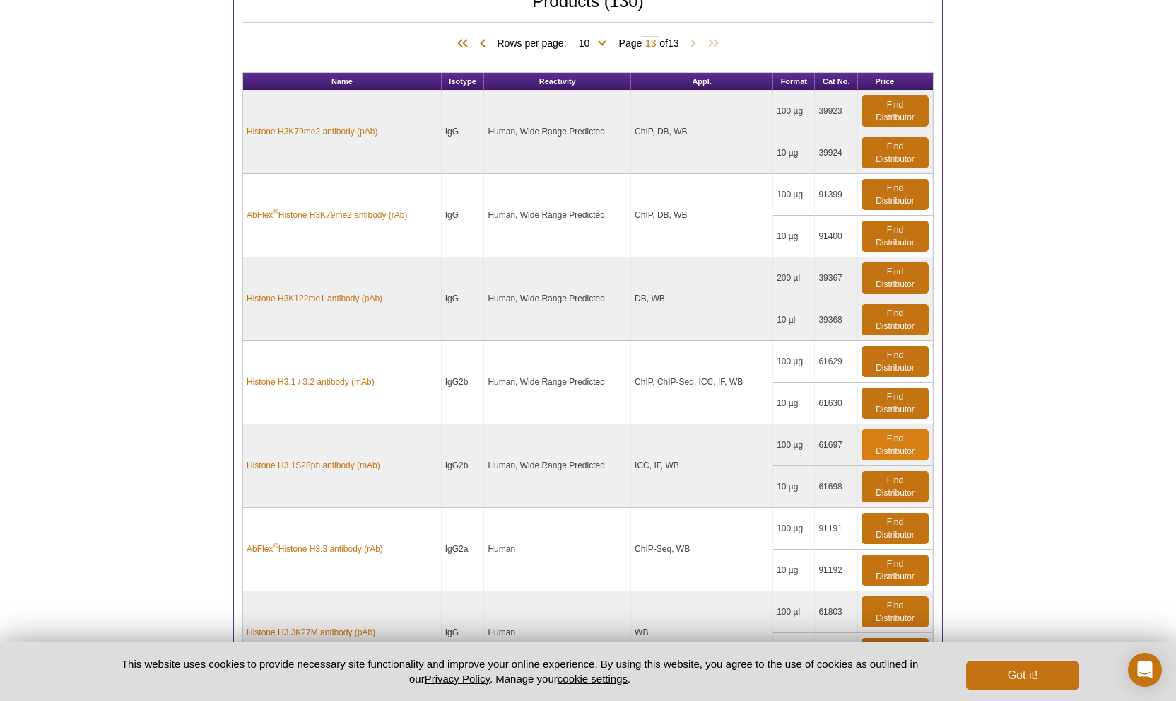
click at [877, 437] on link "Find Distributor" at bounding box center [895, 444] width 67 height 31
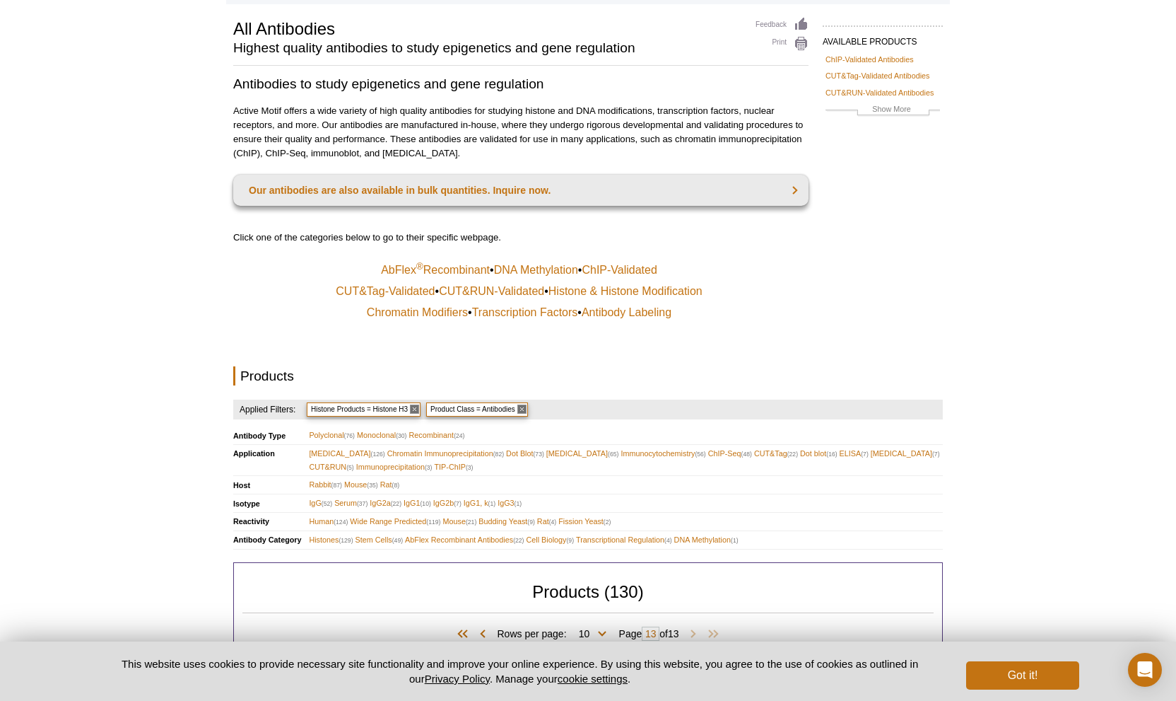
scroll to position [0, 0]
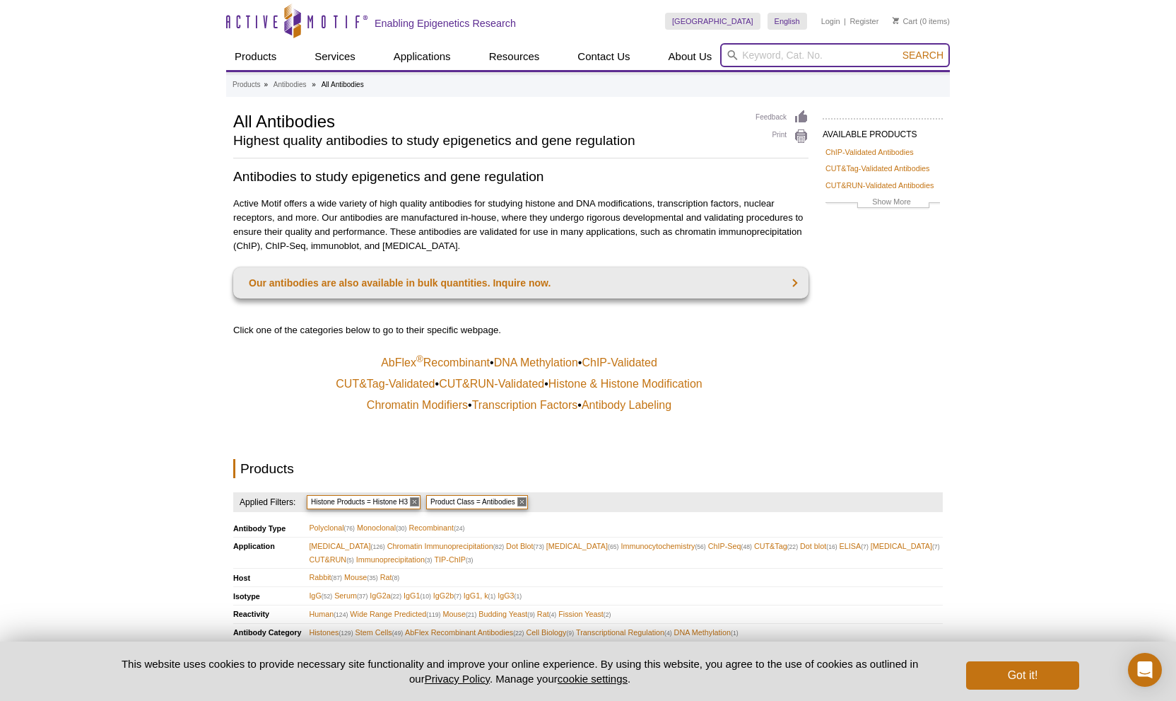
drag, startPoint x: 781, startPoint y: 57, endPoint x: 772, endPoint y: 72, distance: 17.5
click at [781, 58] on input "search" at bounding box center [835, 55] width 230 height 24
type input "6"
type input "AM_61902"
click at [923, 57] on button "Search" at bounding box center [922, 55] width 49 height 13
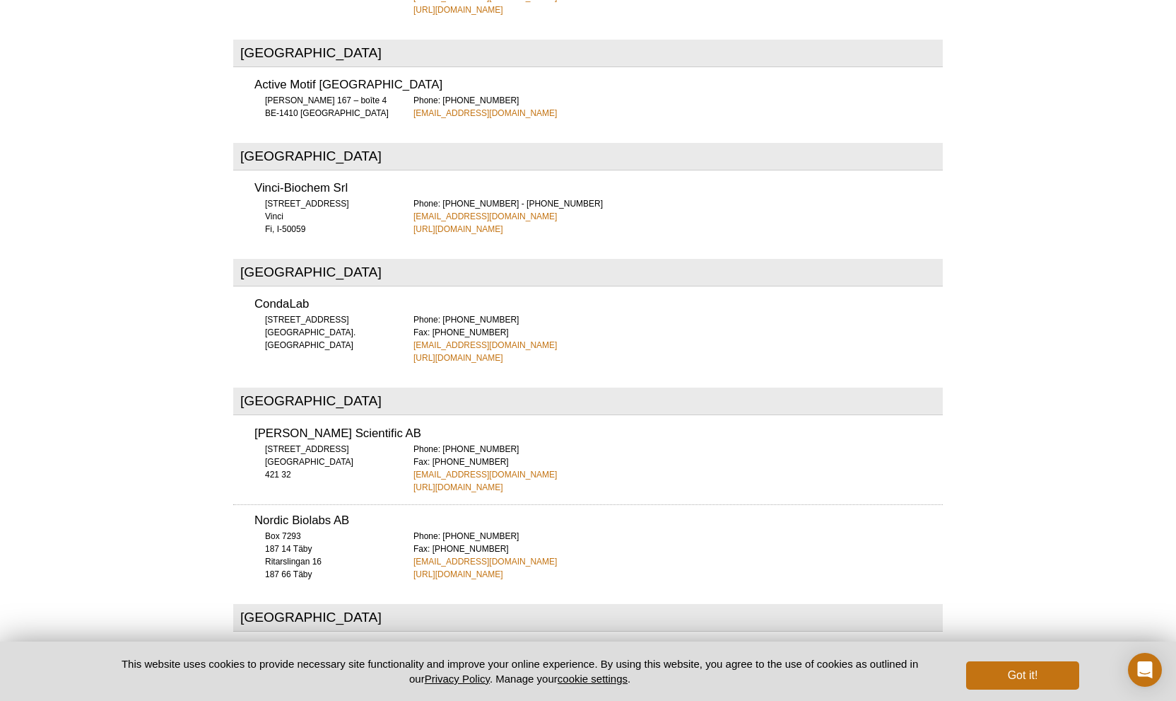
scroll to position [4669, 0]
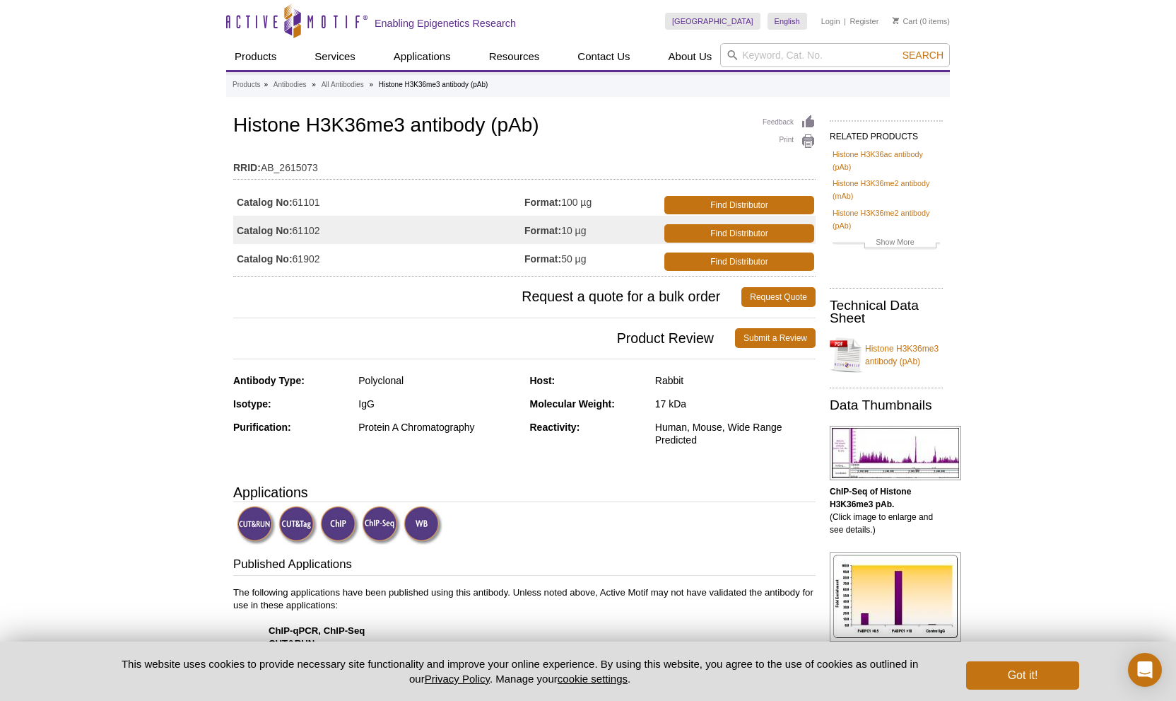
click at [744, 202] on link "Find Distributor" at bounding box center [740, 205] width 150 height 18
drag, startPoint x: 805, startPoint y: 56, endPoint x: 804, endPoint y: 70, distance: 14.2
click at [807, 57] on input "search" at bounding box center [835, 55] width 230 height 24
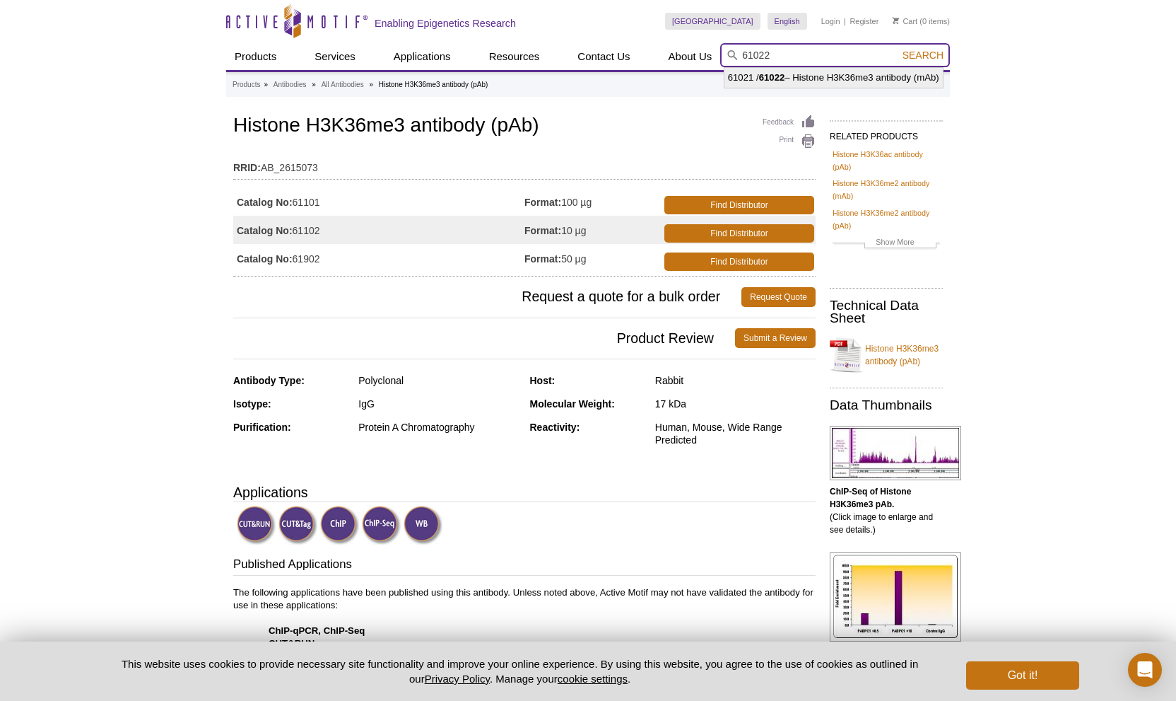
type input "61022"
click at [940, 62] on button "Search" at bounding box center [922, 55] width 49 height 13
click at [920, 56] on span "Search" at bounding box center [923, 54] width 41 height 11
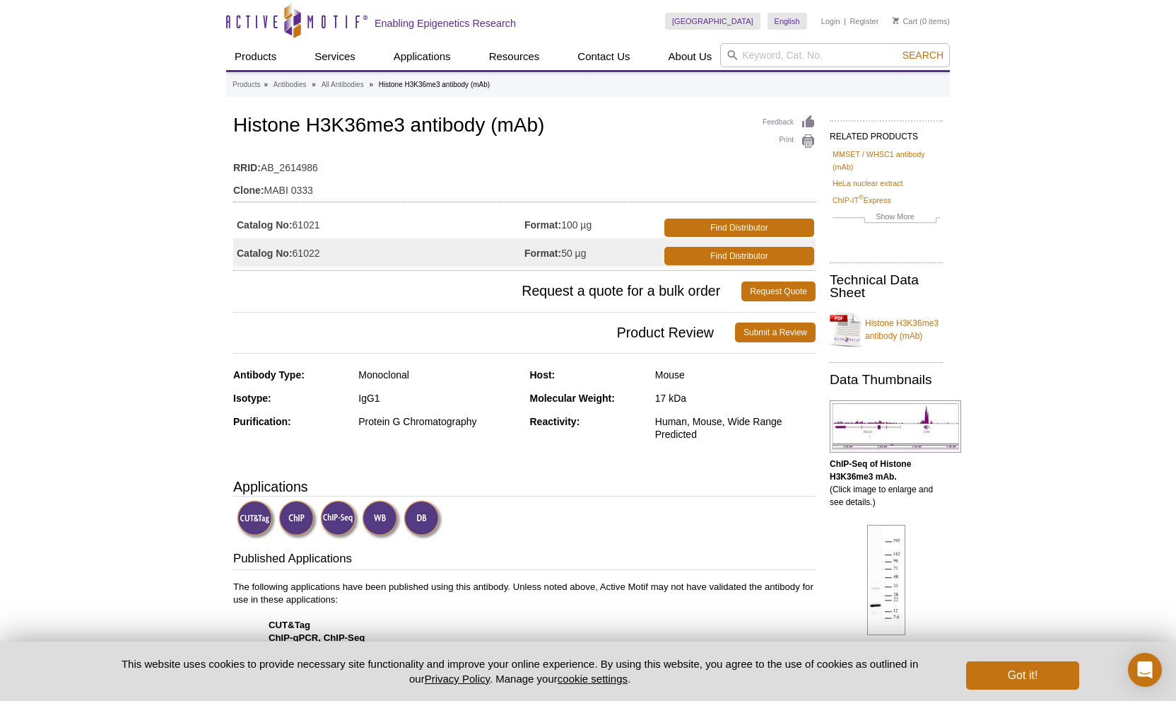
click at [521, 127] on h1 "Histone H3K36me3 antibody (mAb)" at bounding box center [524, 127] width 583 height 24
click at [341, 83] on link "All Antibodies" at bounding box center [343, 84] width 42 height 13
click at [342, 84] on link "All Antibodies" at bounding box center [343, 84] width 42 height 13
click at [288, 84] on link "Antibodies" at bounding box center [290, 84] width 33 height 13
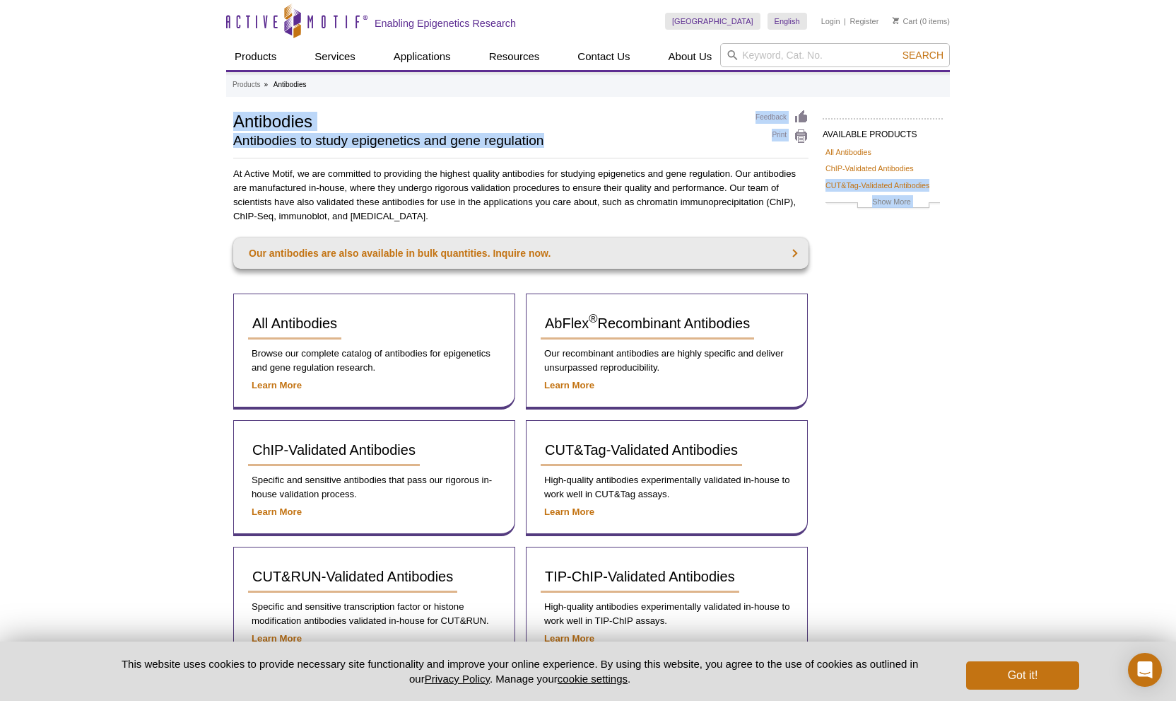
drag, startPoint x: 1174, startPoint y: 187, endPoint x: 1175, endPoint y: 230, distance: 42.4
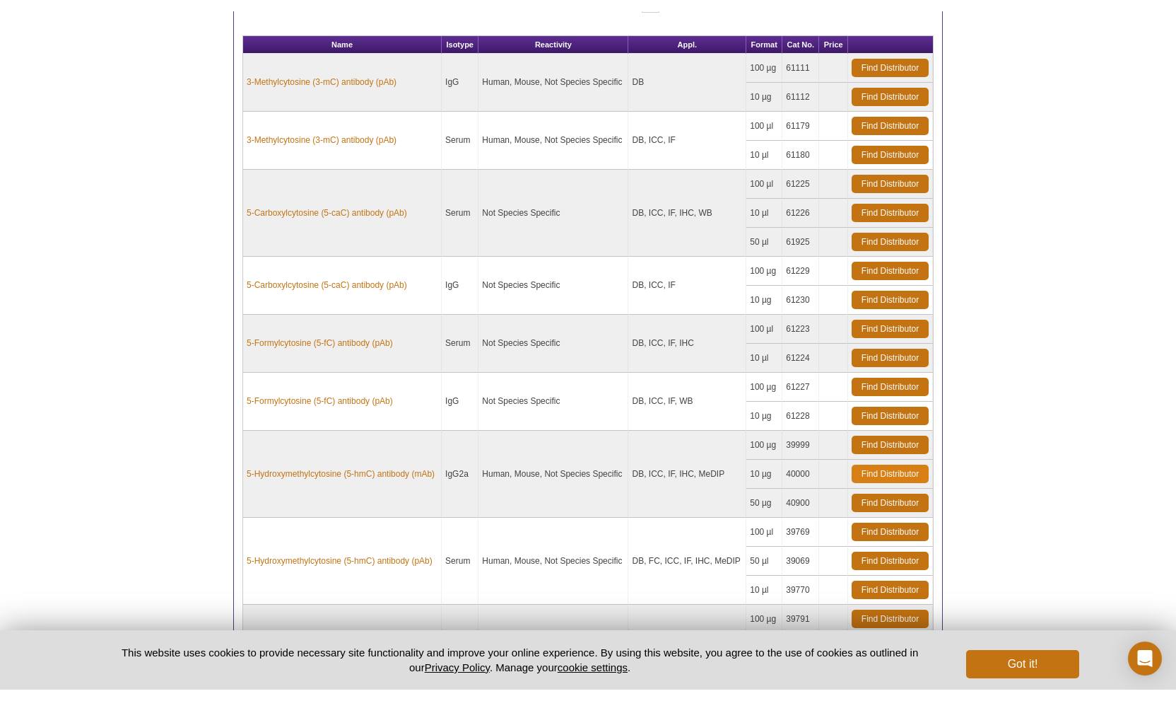
scroll to position [1181, 0]
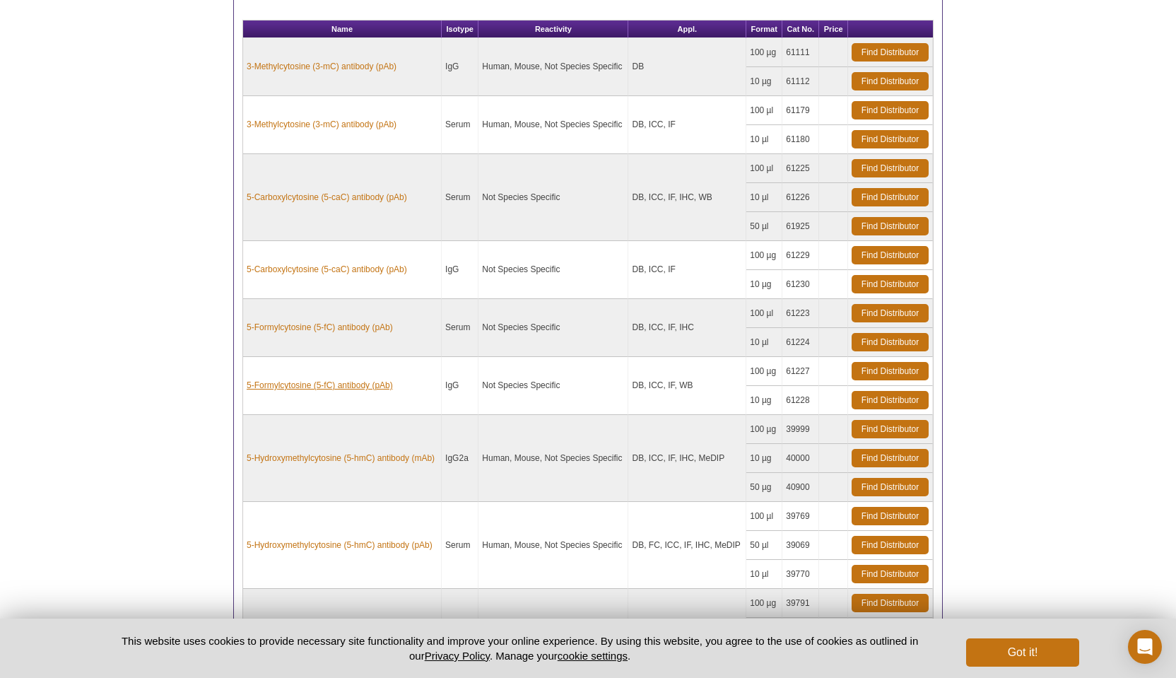
click at [384, 385] on link "5-Formylcytosine (5-fC) antibody (pAb)" at bounding box center [320, 385] width 146 height 13
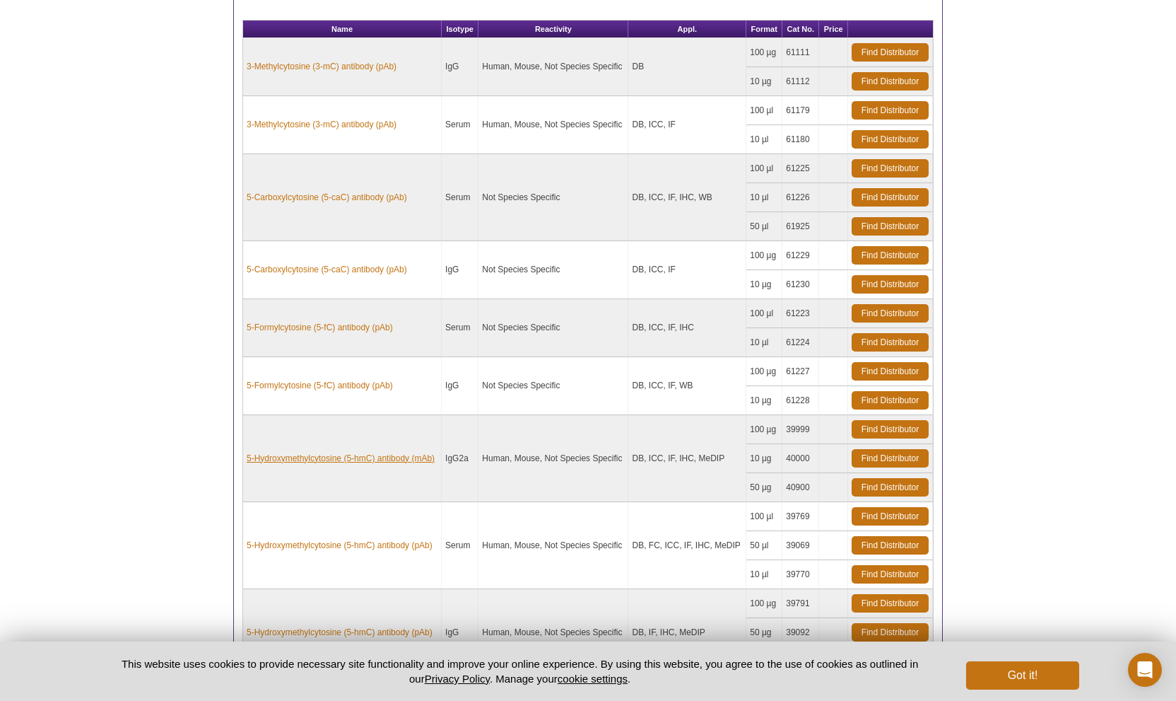
click at [354, 453] on link "5-Hydroxymethylcytosine (5-hmC) antibody (mAb)" at bounding box center [341, 458] width 188 height 13
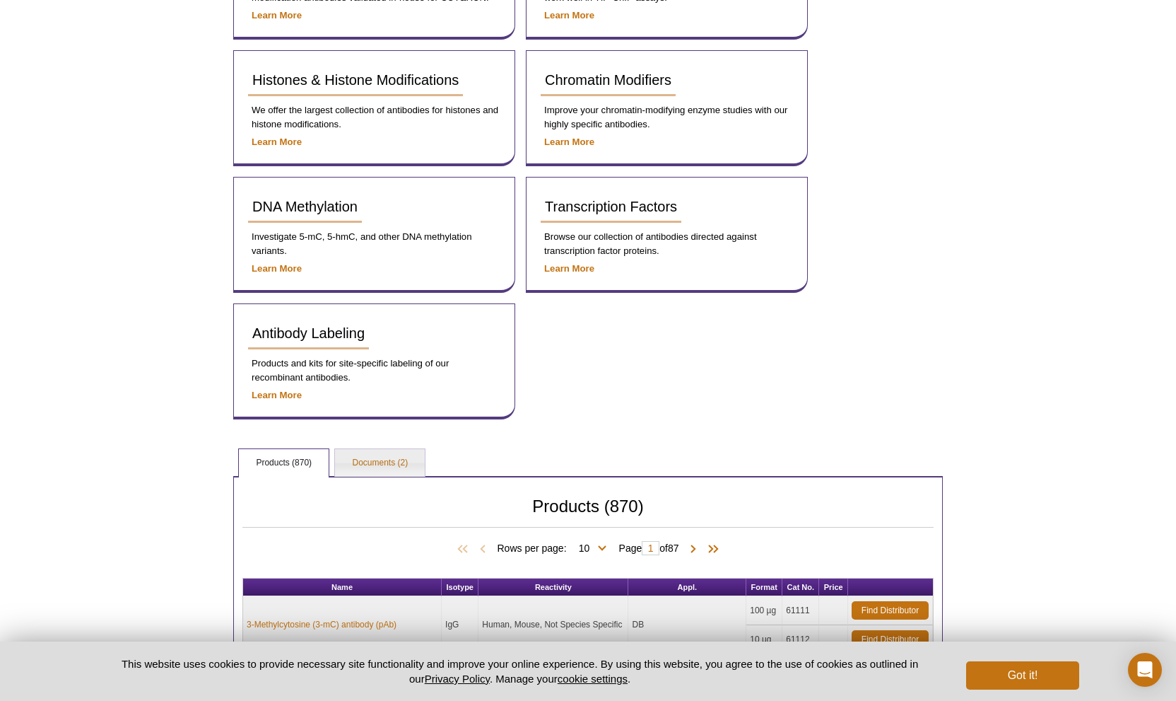
scroll to position [625, 0]
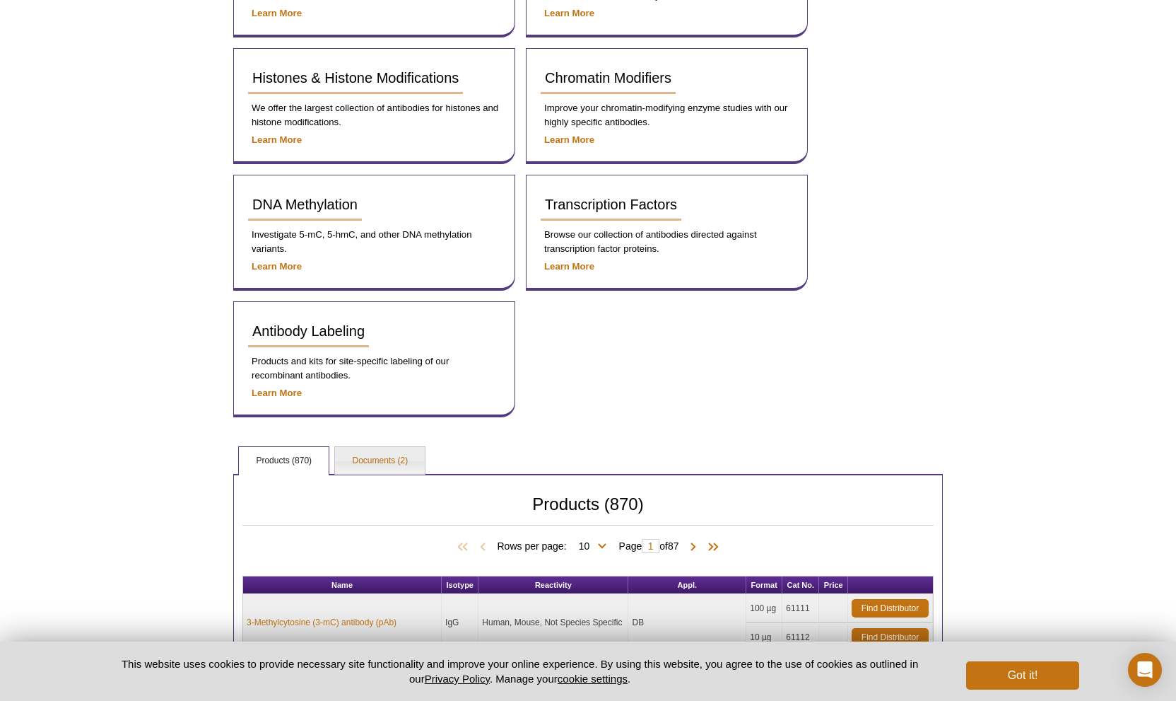
click at [290, 457] on link "Products (870)" at bounding box center [284, 461] width 90 height 28
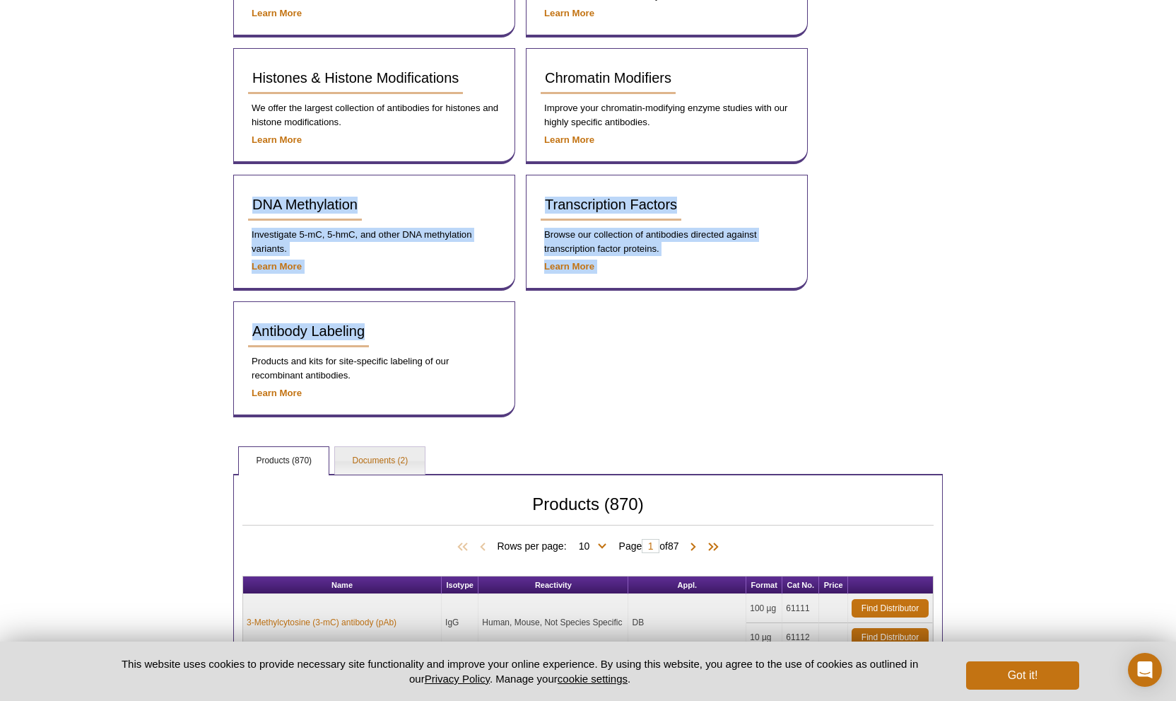
drag, startPoint x: 1176, startPoint y: 349, endPoint x: 1195, endPoint y: 180, distance: 169.4
click at [1176, 180] on html "Active Motif Logo Enabling Epigenetics Research 0 Search Skip to content Active…" at bounding box center [588, 453] width 1176 height 2156
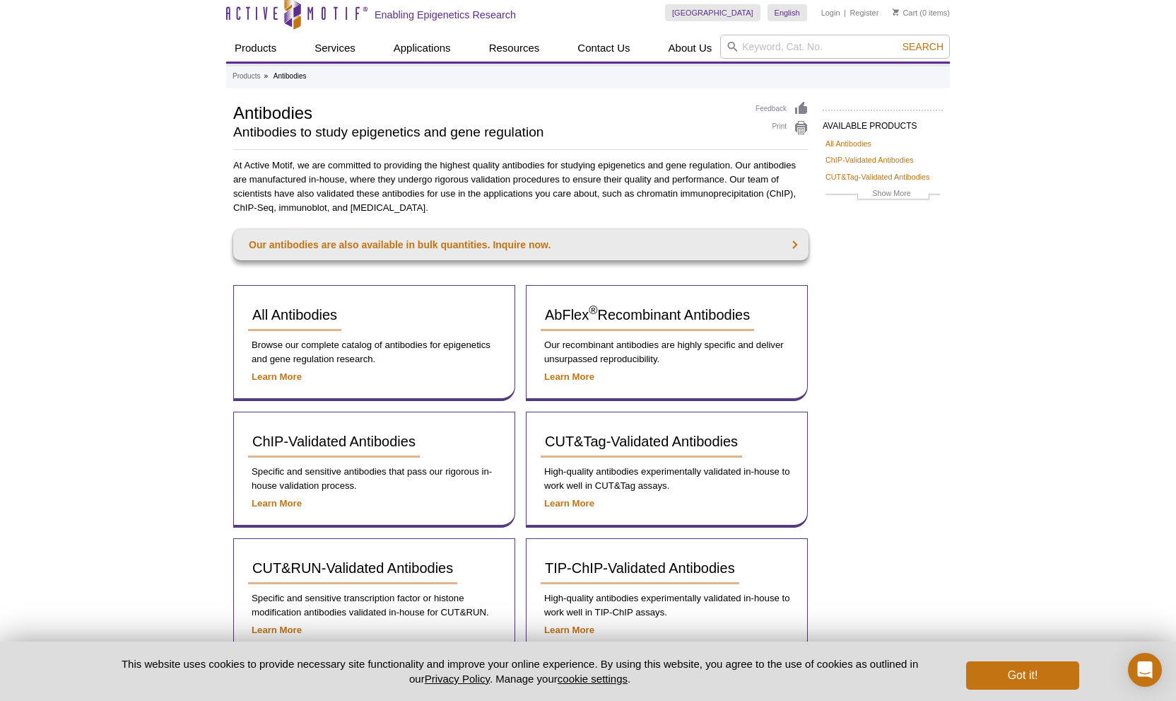
scroll to position [4, 0]
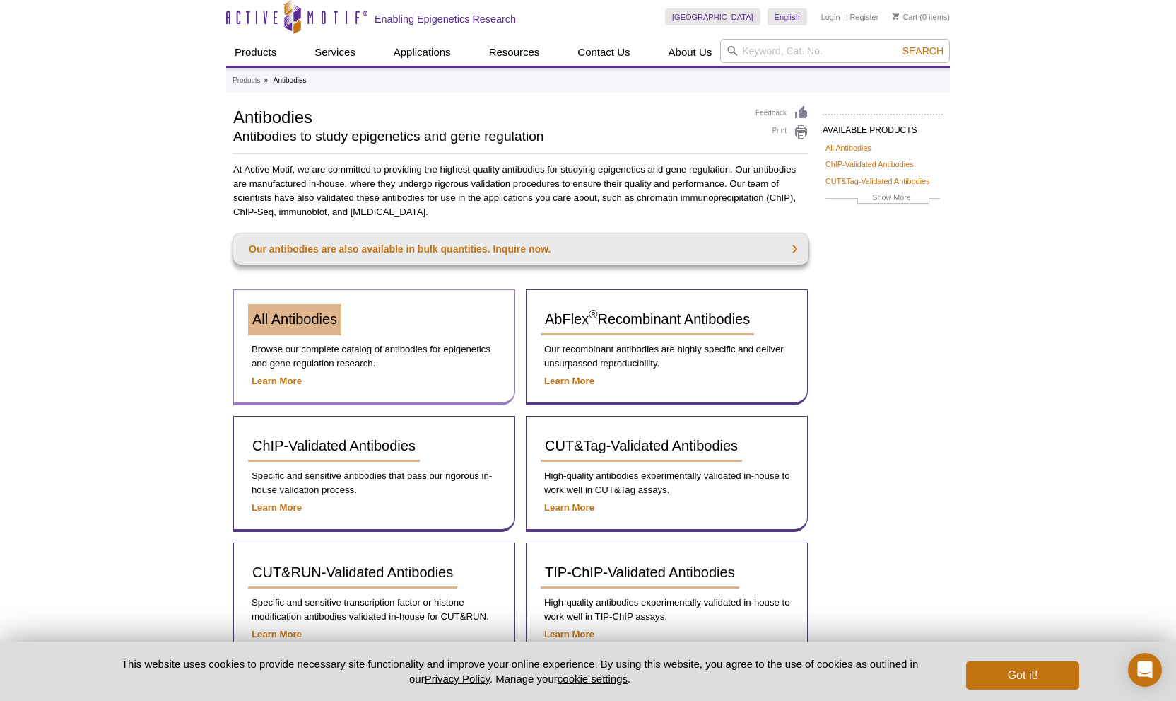
click at [325, 322] on span "All Antibodies" at bounding box center [294, 319] width 85 height 16
click at [322, 542] on div "CUT&RUN-Validated Antibodies Specific and sensitive transcription factor or his…" at bounding box center [374, 600] width 282 height 116
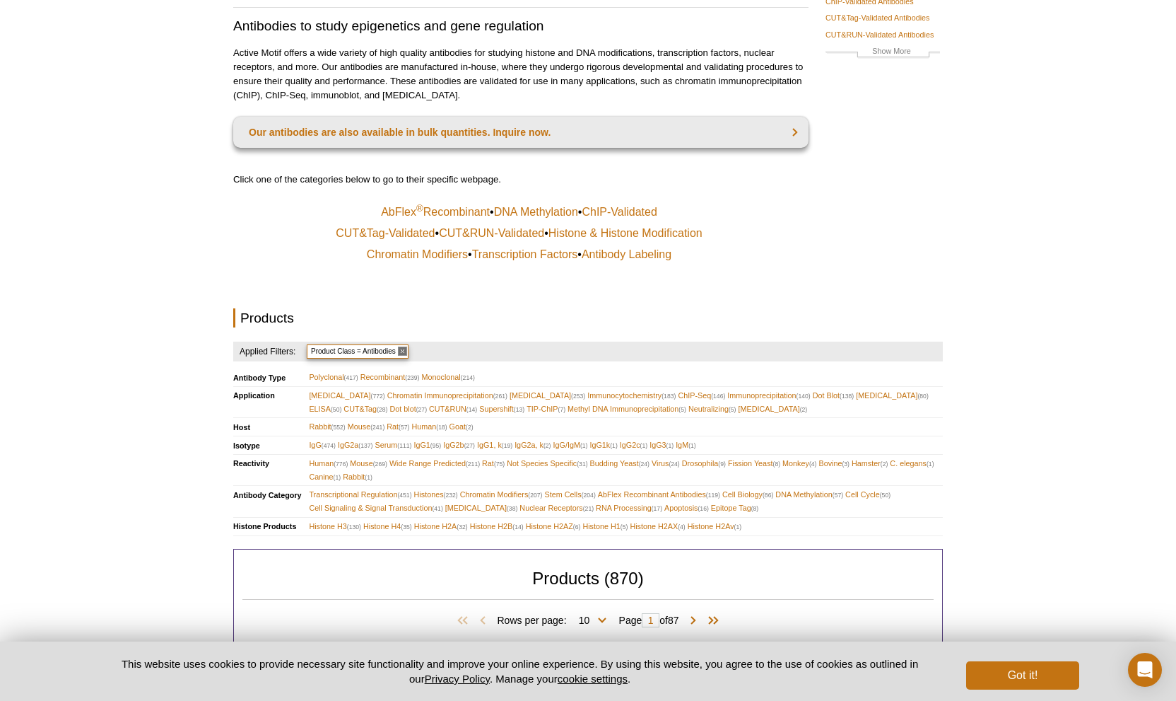
scroll to position [158, 0]
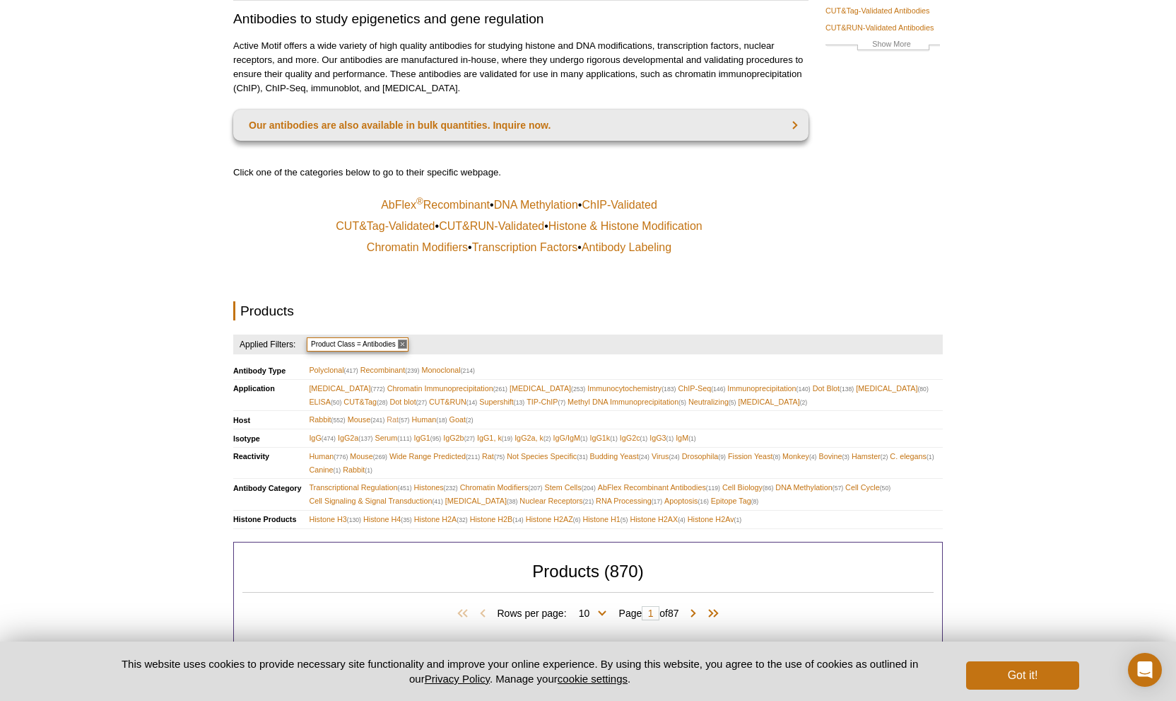
click at [405, 413] on span "Rat (57)" at bounding box center [398, 419] width 23 height 13
click at [409, 416] on span "(57)" at bounding box center [404, 419] width 11 height 7
click at [402, 413] on span "Rat (57)" at bounding box center [398, 419] width 23 height 13
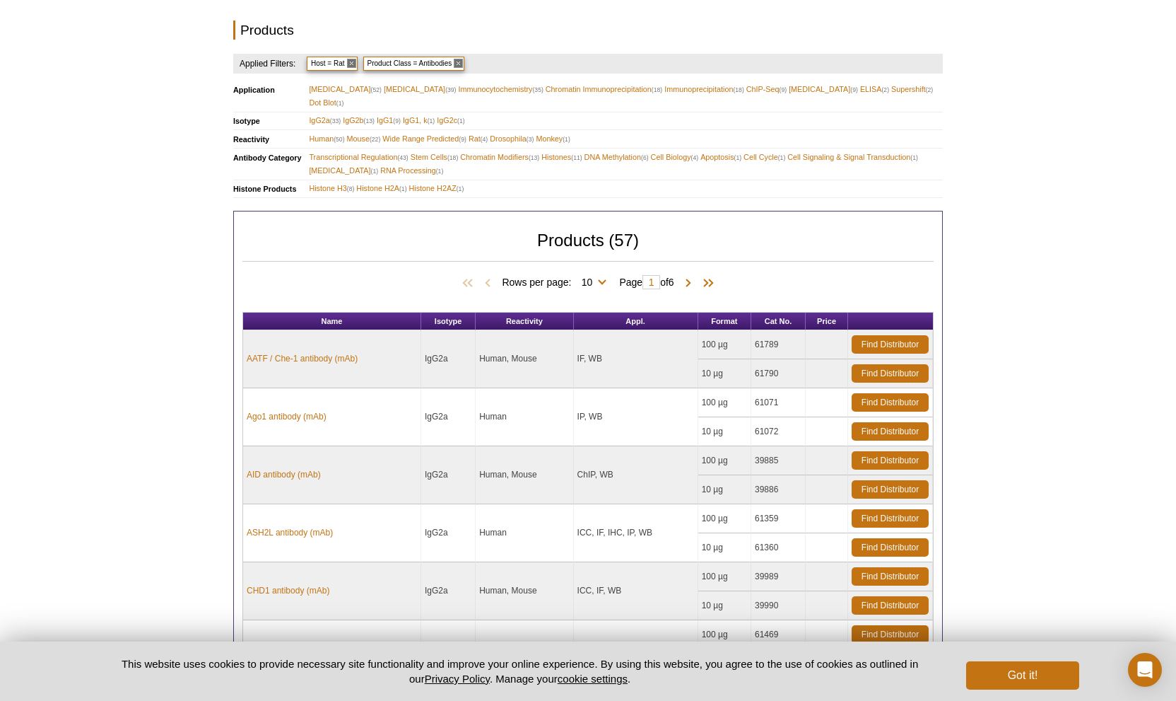
scroll to position [441, 0]
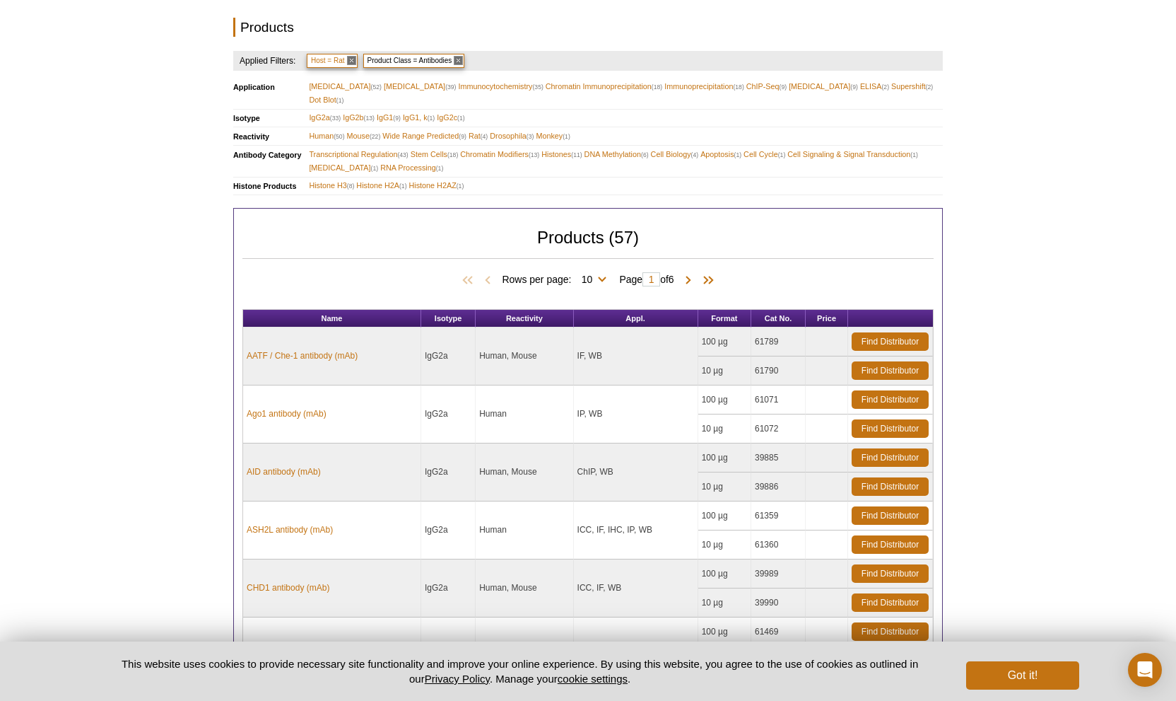
click at [347, 54] on span "Host = Rat" at bounding box center [332, 61] width 51 height 14
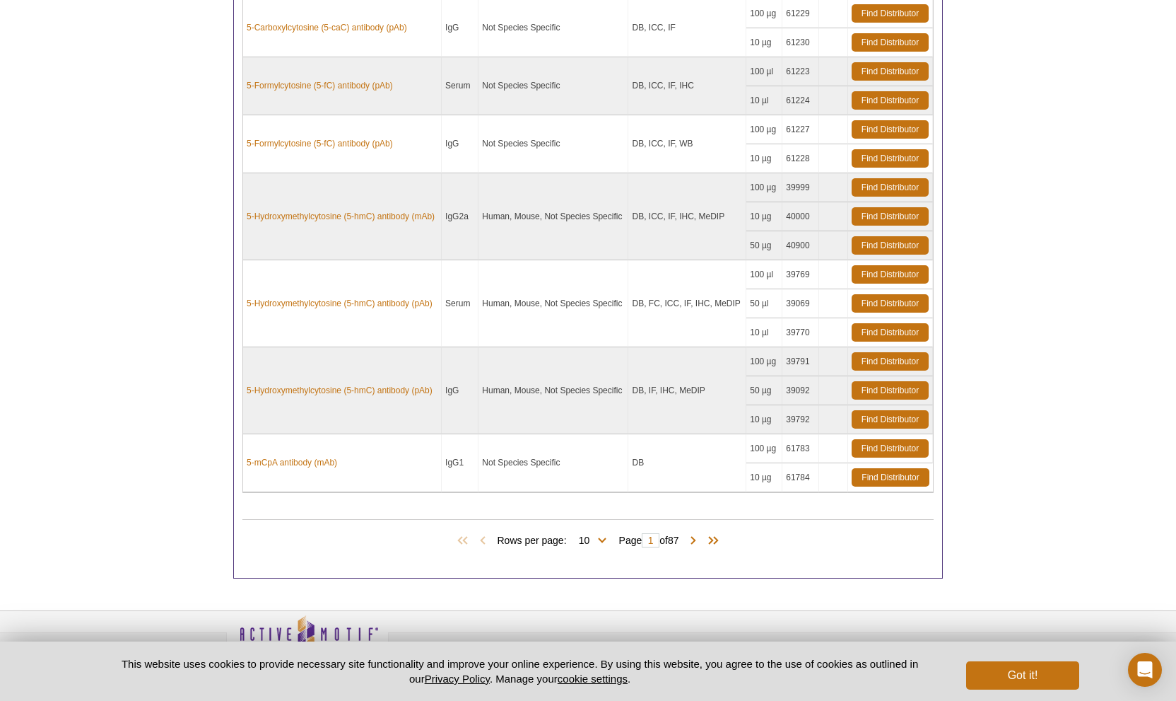
scroll to position [1023, 0]
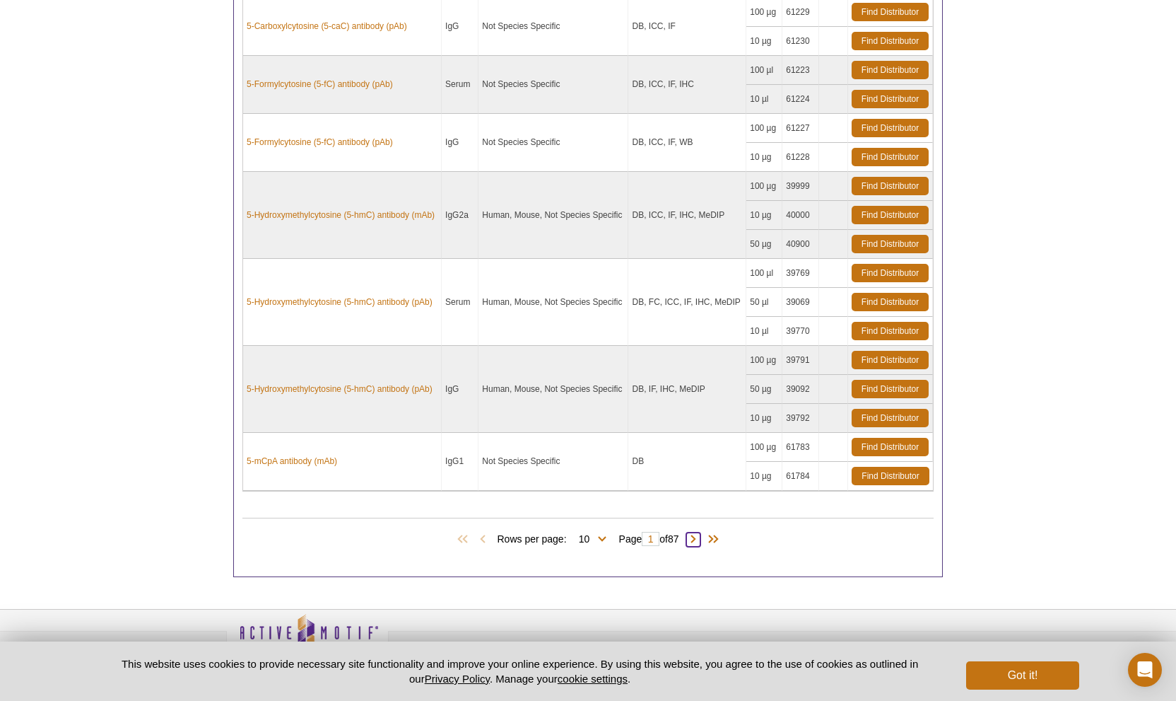
click at [694, 532] on span at bounding box center [693, 539] width 14 height 14
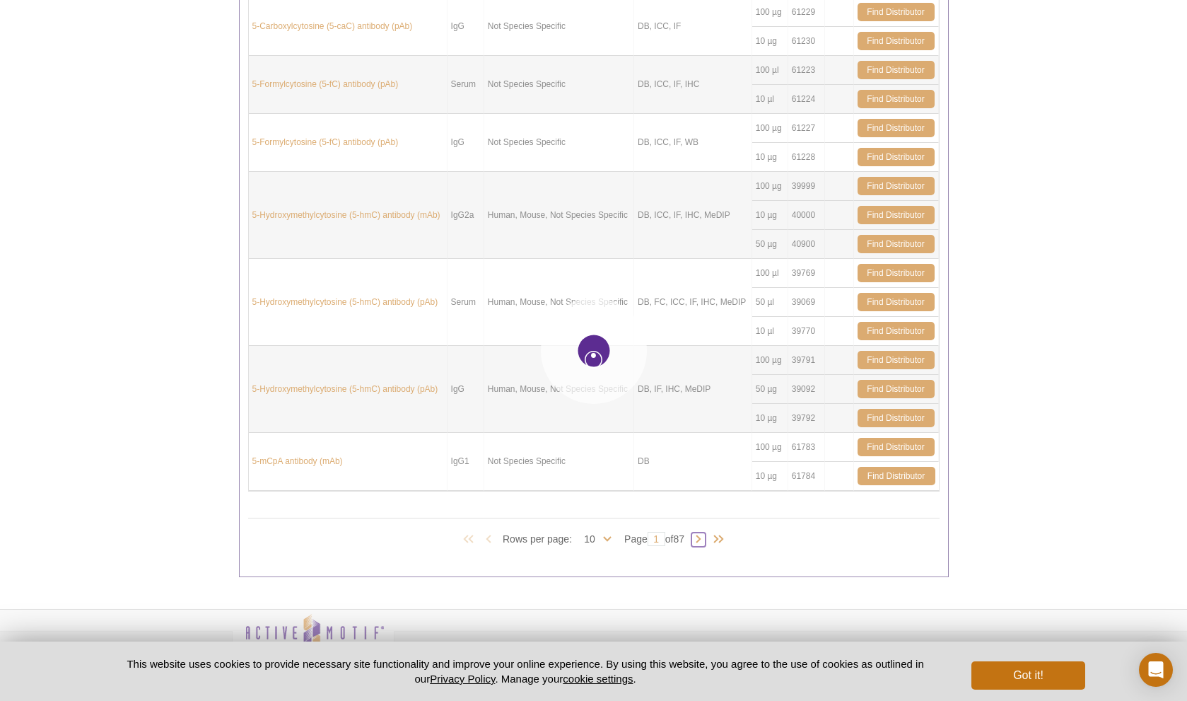
type input "2"
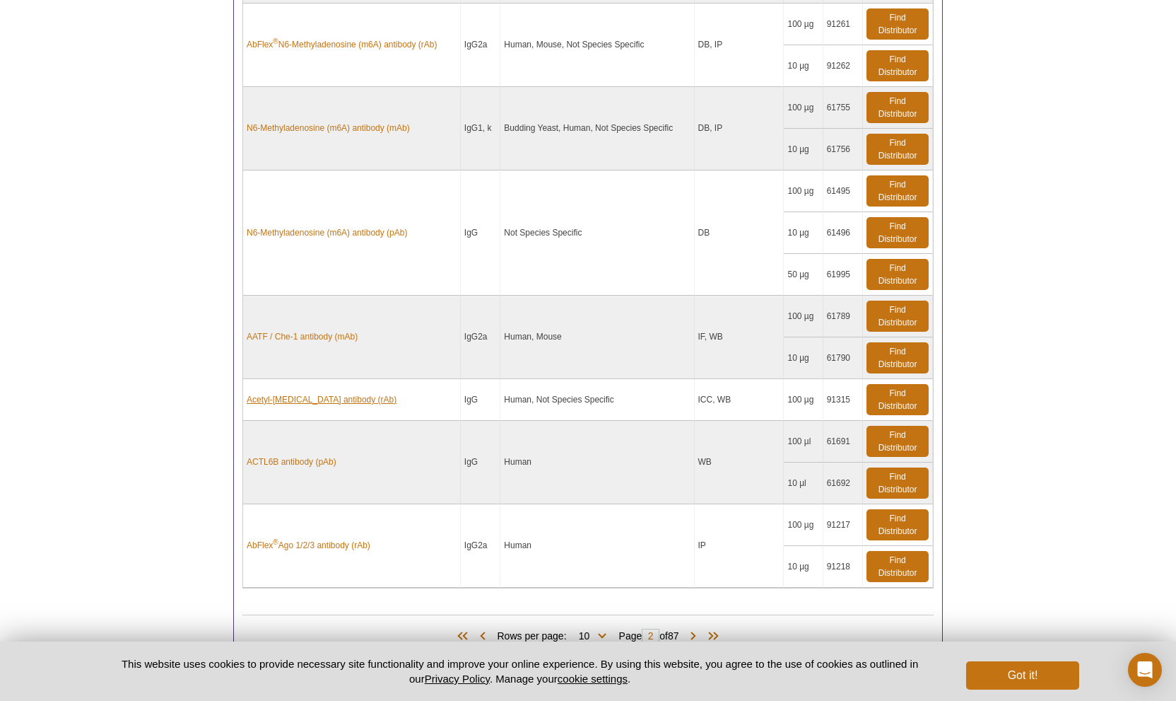
click at [343, 393] on link "Acetyl-Lysine antibody (rAb)" at bounding box center [322, 399] width 150 height 13
click at [325, 393] on link "Acetyl-Lysine antibody (rAb)" at bounding box center [322, 399] width 150 height 13
click at [348, 330] on link "AATF / Che-1 antibody (mAb)" at bounding box center [302, 336] width 111 height 13
click at [375, 226] on link "N6-Methyladenosine (m6A) antibody (pAb)" at bounding box center [327, 232] width 160 height 13
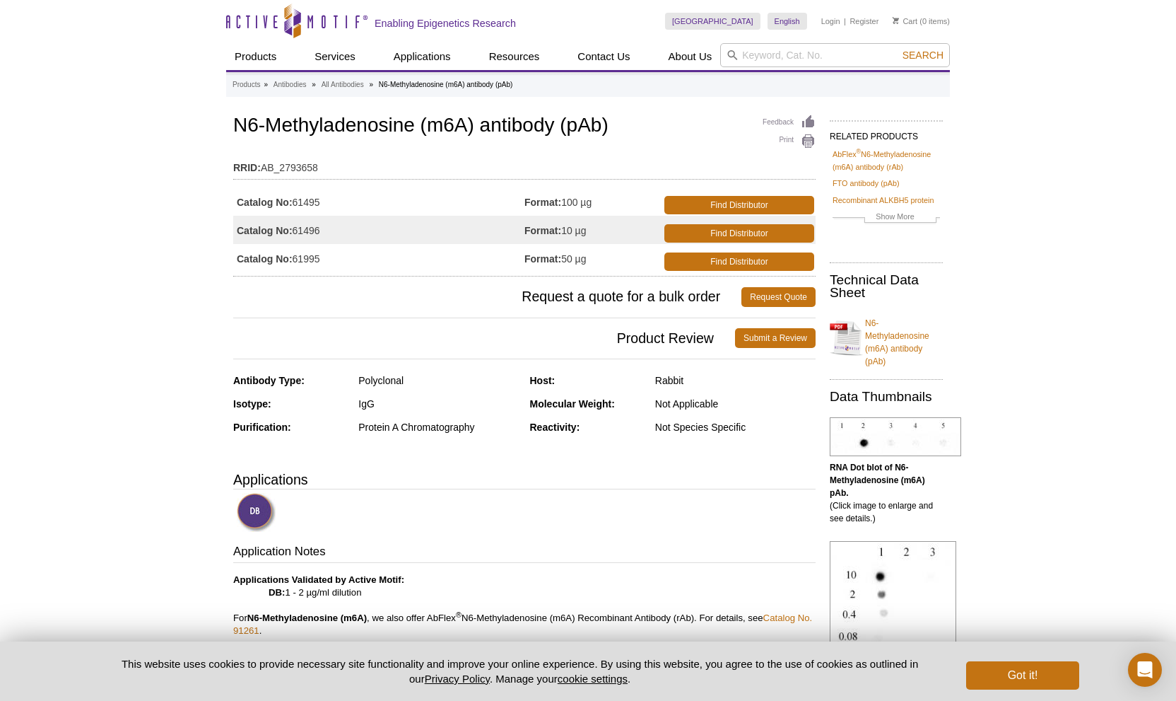
drag, startPoint x: 1090, startPoint y: 397, endPoint x: 1054, endPoint y: 377, distance: 41.1
